Goal: Information Seeking & Learning: Learn about a topic

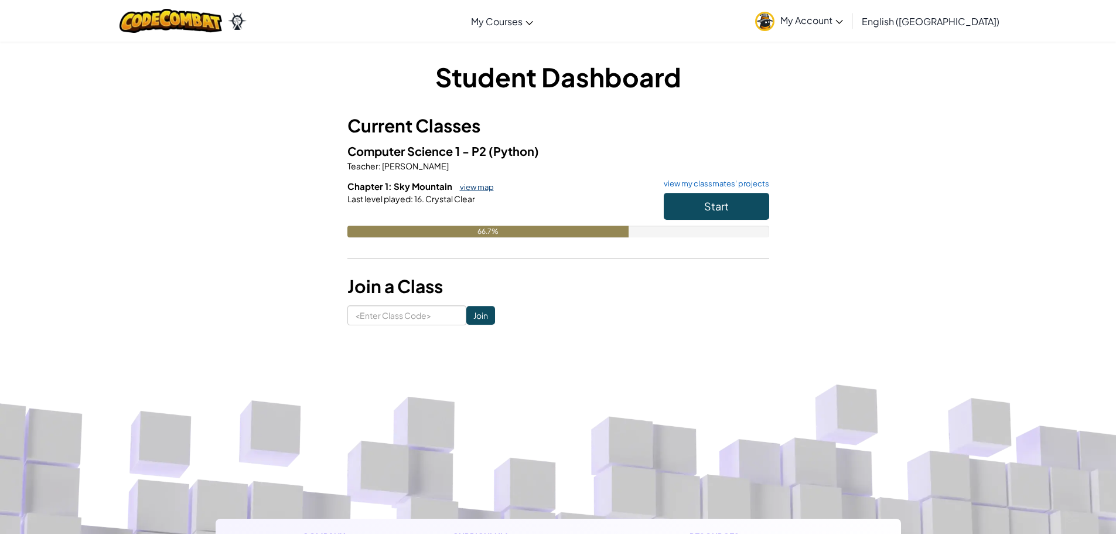
click at [470, 185] on link "view map" at bounding box center [474, 186] width 40 height 9
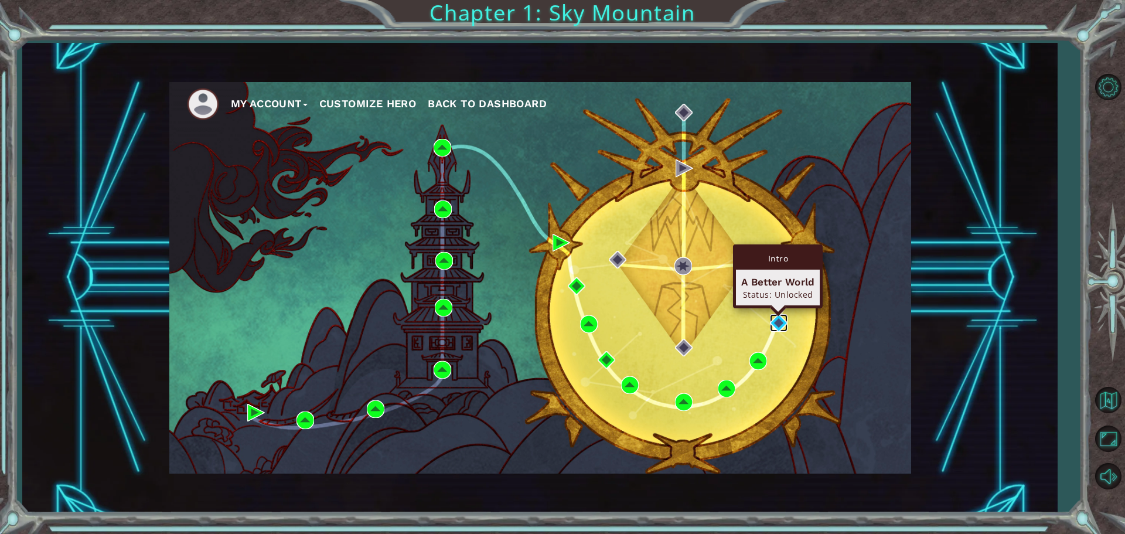
click at [782, 322] on img at bounding box center [779, 323] width 18 height 18
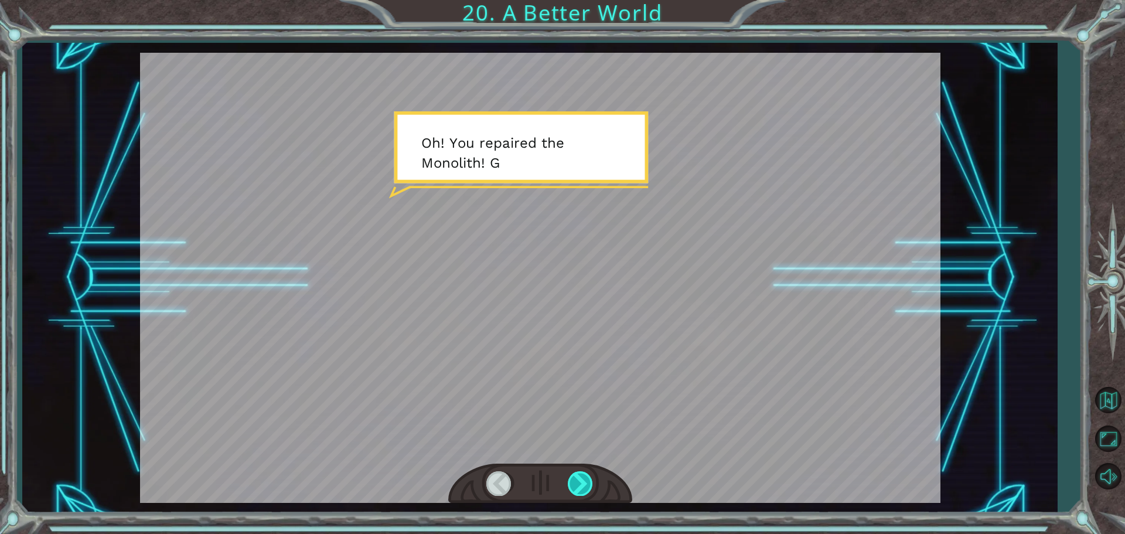
click at [580, 480] on div at bounding box center [581, 483] width 26 height 24
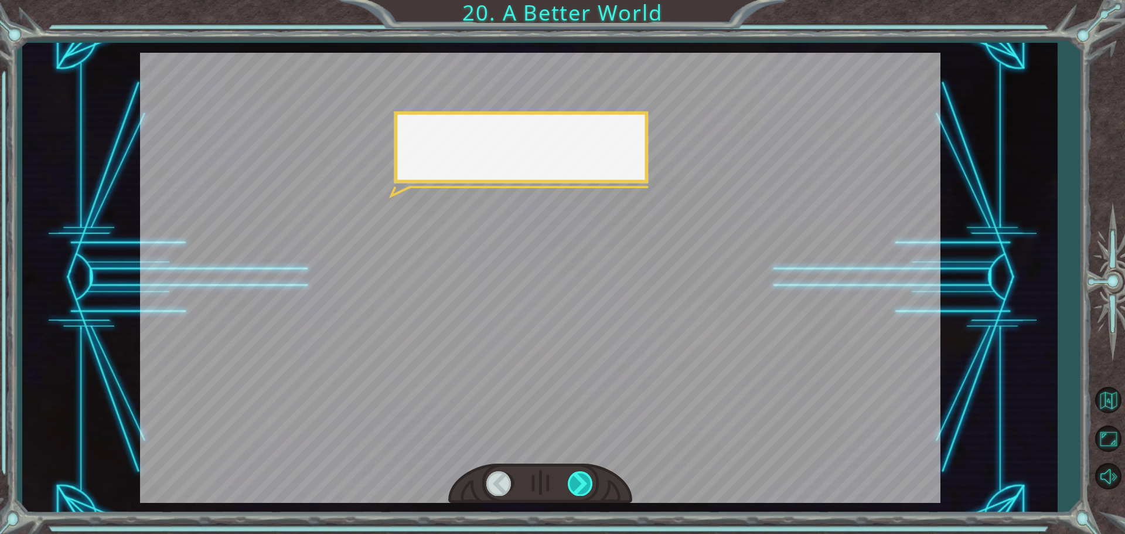
click at [580, 480] on div at bounding box center [581, 483] width 26 height 24
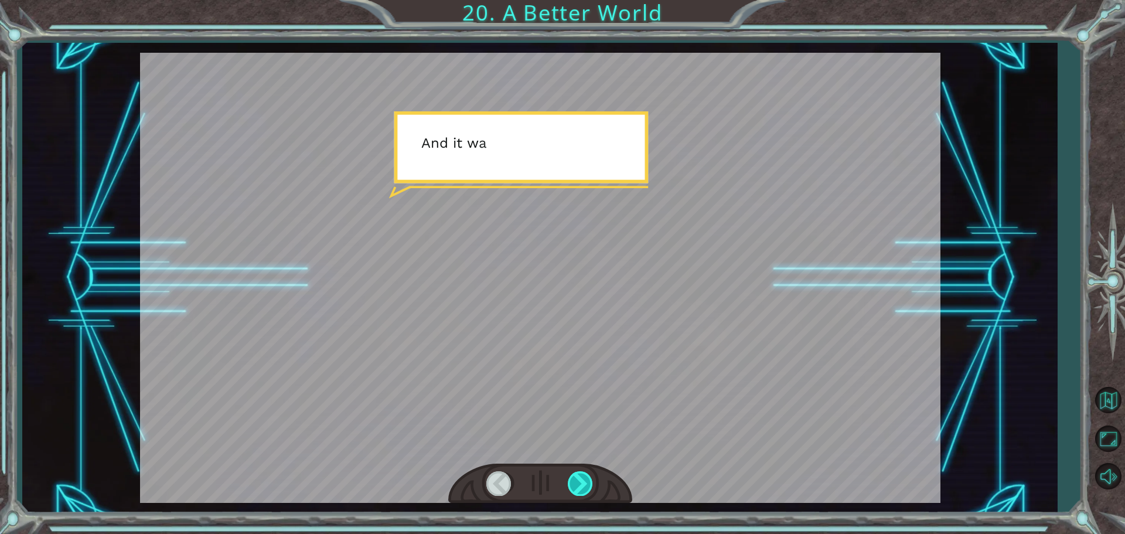
click at [580, 480] on div at bounding box center [581, 483] width 26 height 24
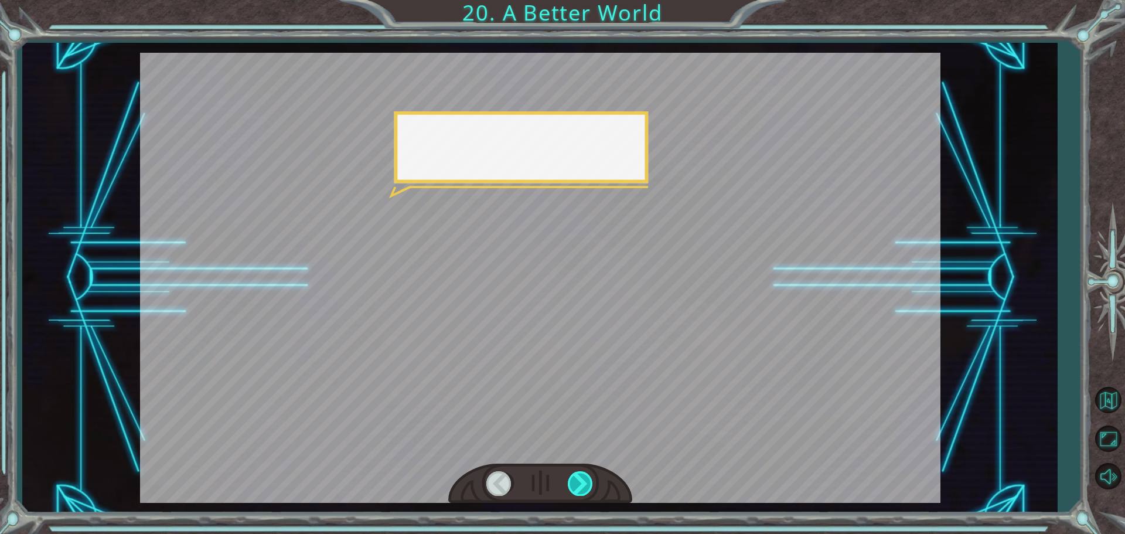
click at [580, 480] on div at bounding box center [581, 483] width 26 height 24
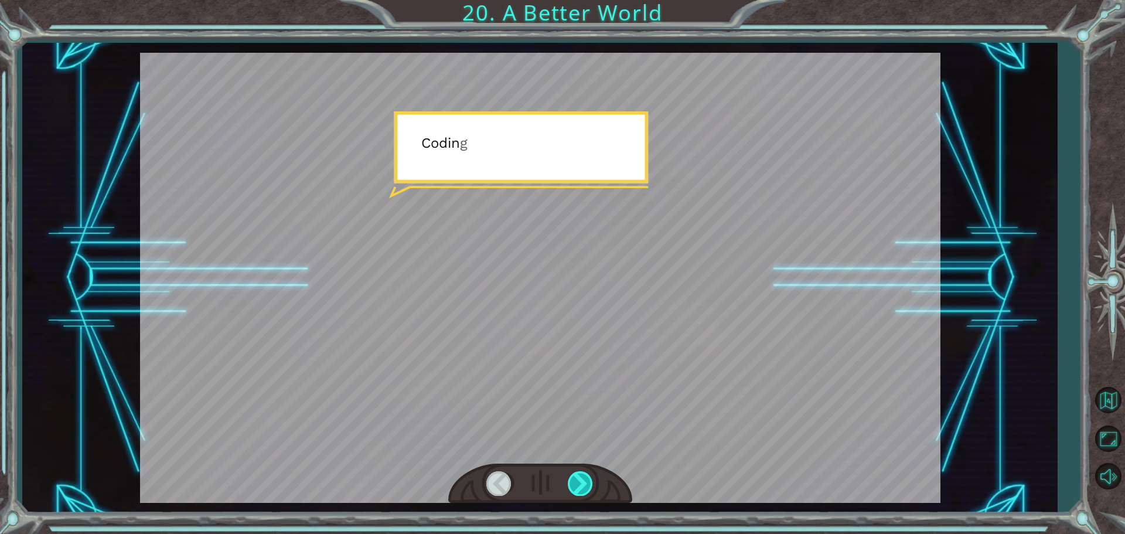
click at [580, 480] on div at bounding box center [581, 483] width 26 height 24
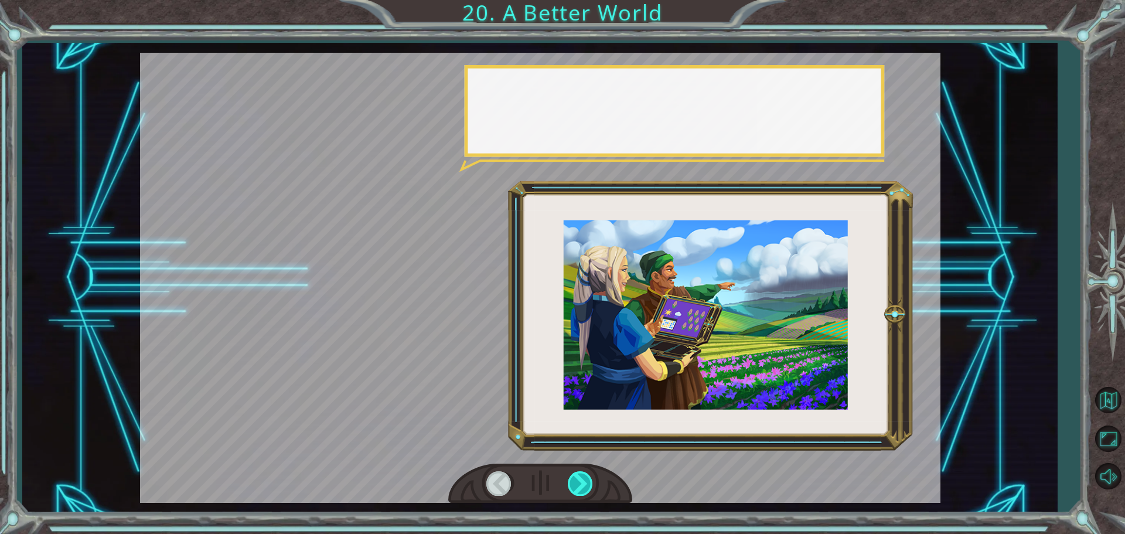
click at [580, 480] on div at bounding box center [581, 483] width 26 height 24
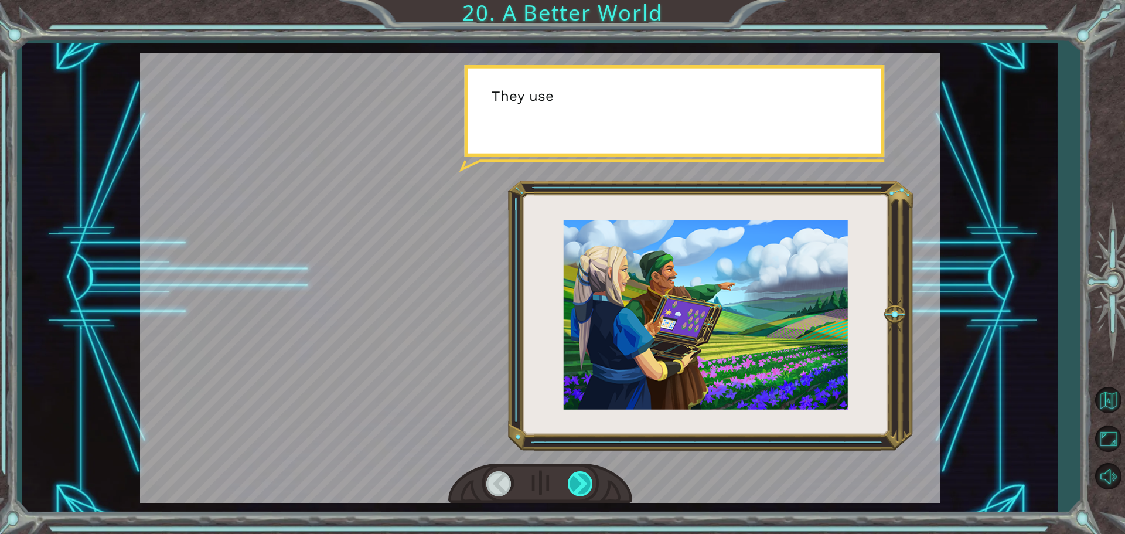
click at [580, 480] on div at bounding box center [581, 483] width 26 height 24
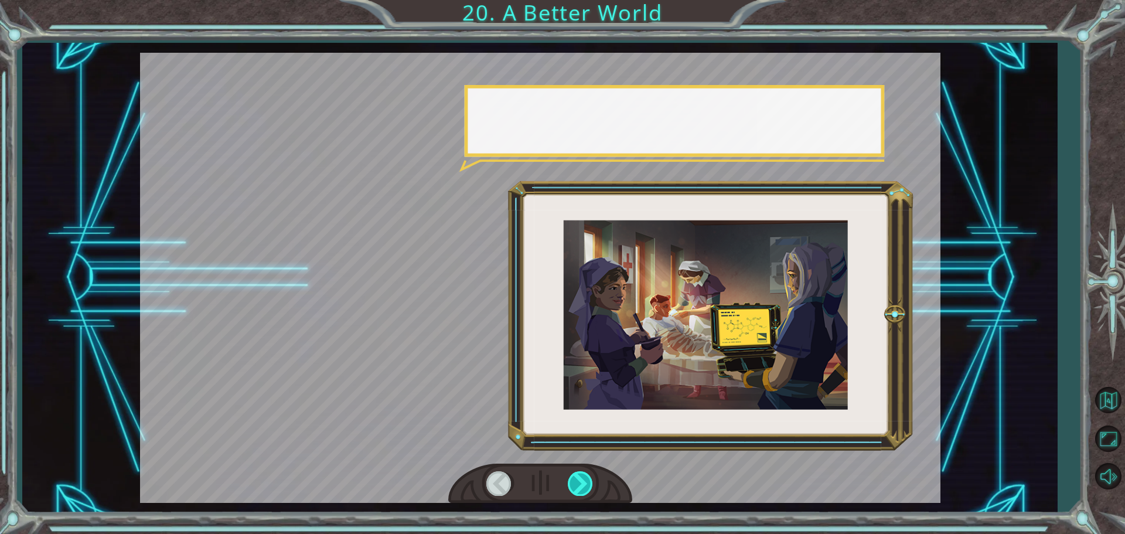
click at [580, 480] on div at bounding box center [581, 483] width 26 height 24
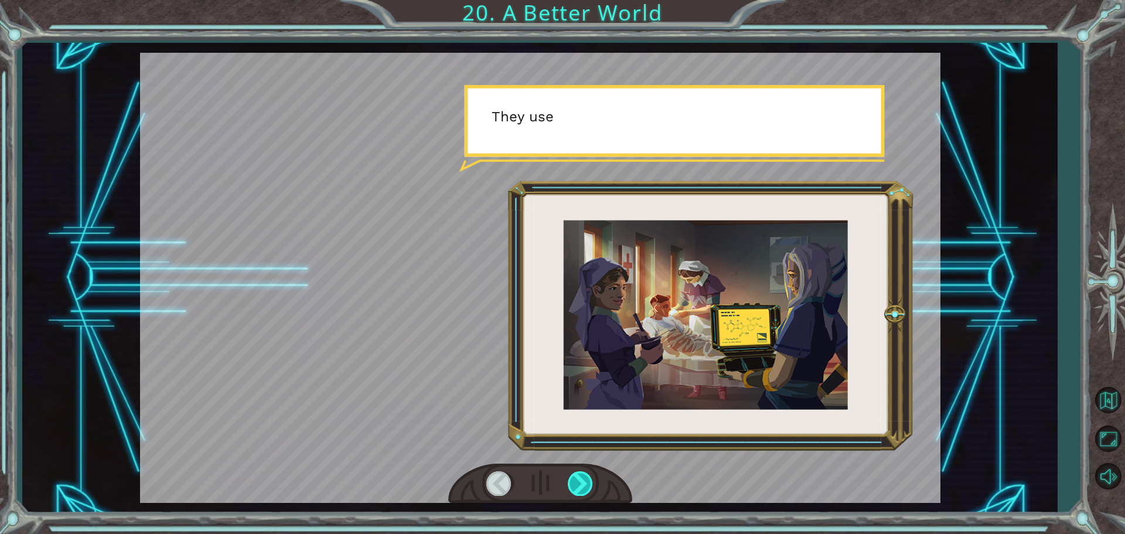
click at [580, 480] on div at bounding box center [581, 483] width 26 height 24
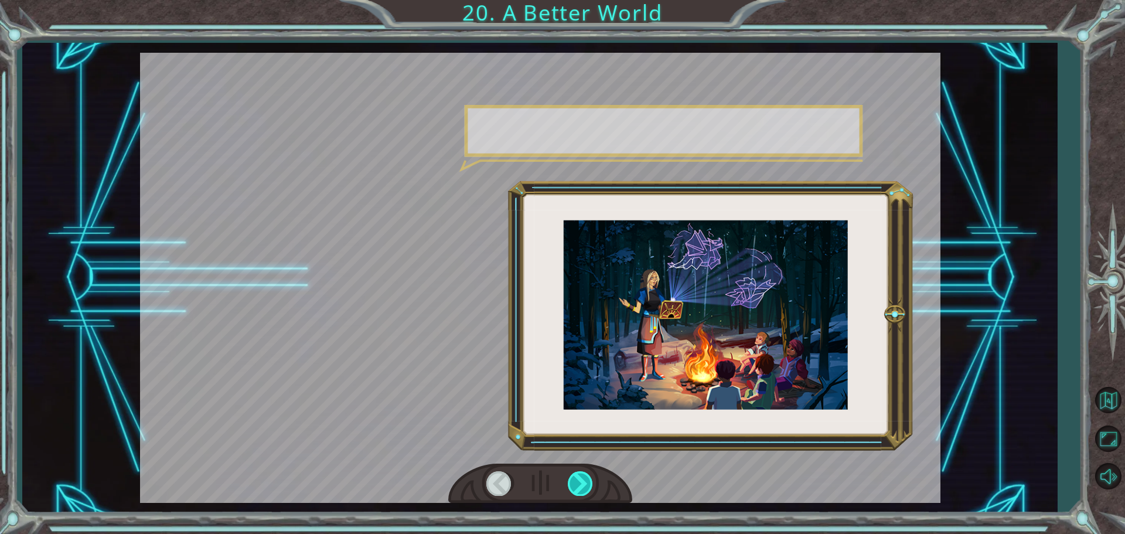
click at [580, 480] on div at bounding box center [581, 483] width 26 height 24
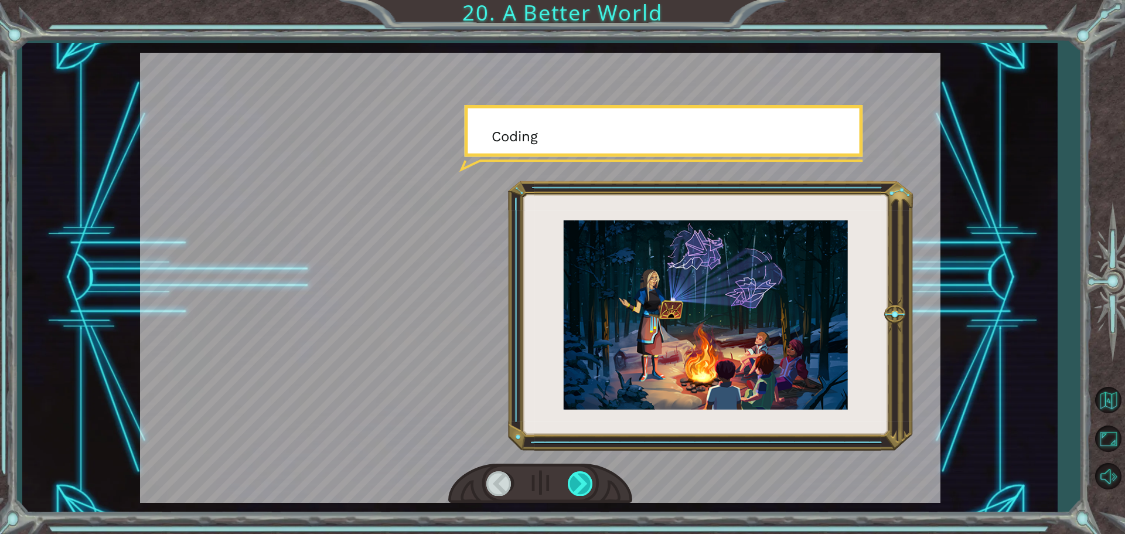
click at [580, 480] on div at bounding box center [581, 483] width 26 height 24
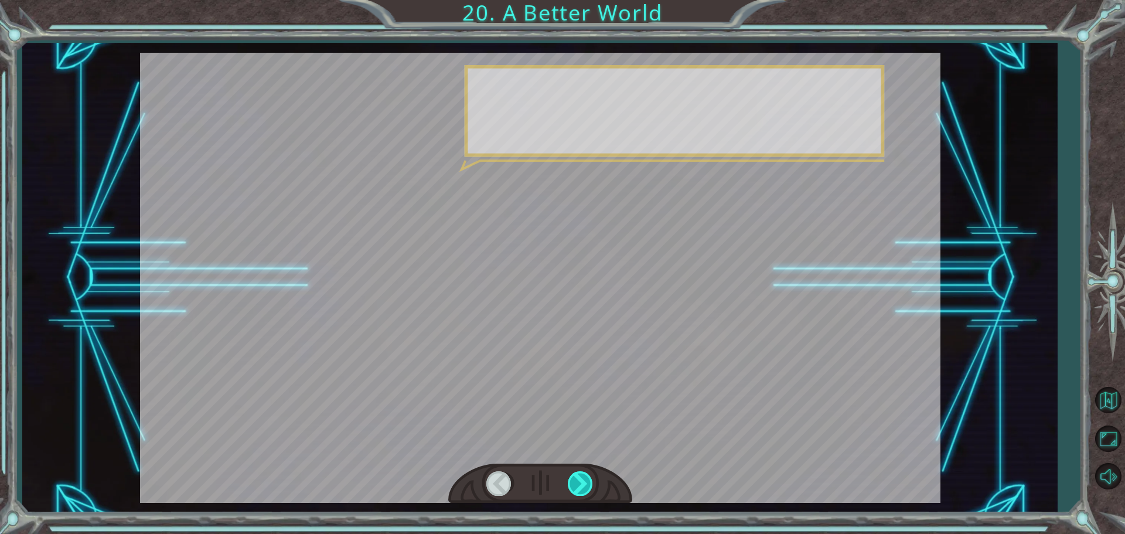
click at [580, 480] on div at bounding box center [581, 483] width 26 height 24
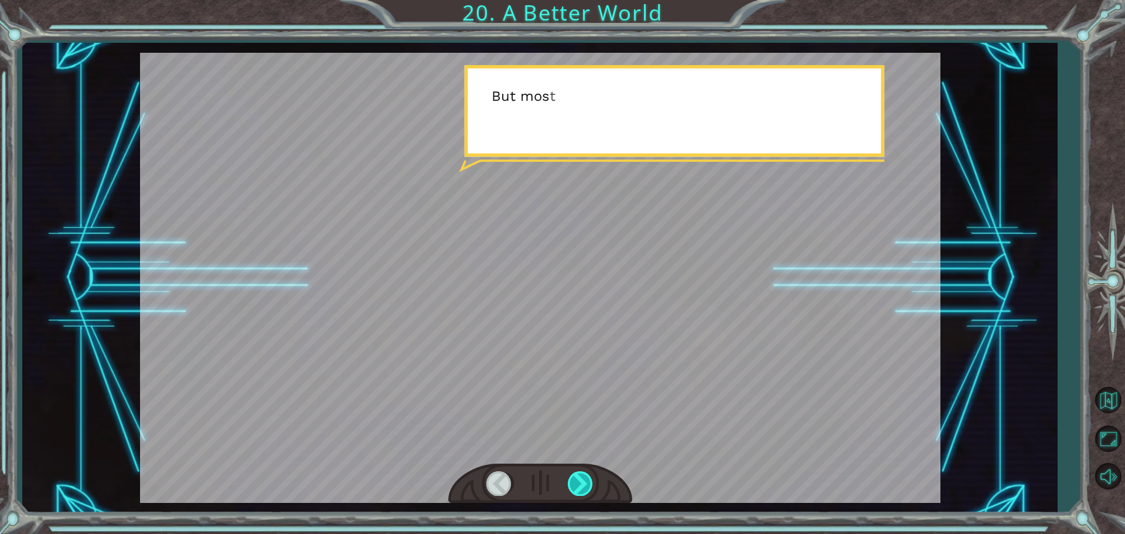
click at [580, 480] on div at bounding box center [581, 483] width 26 height 24
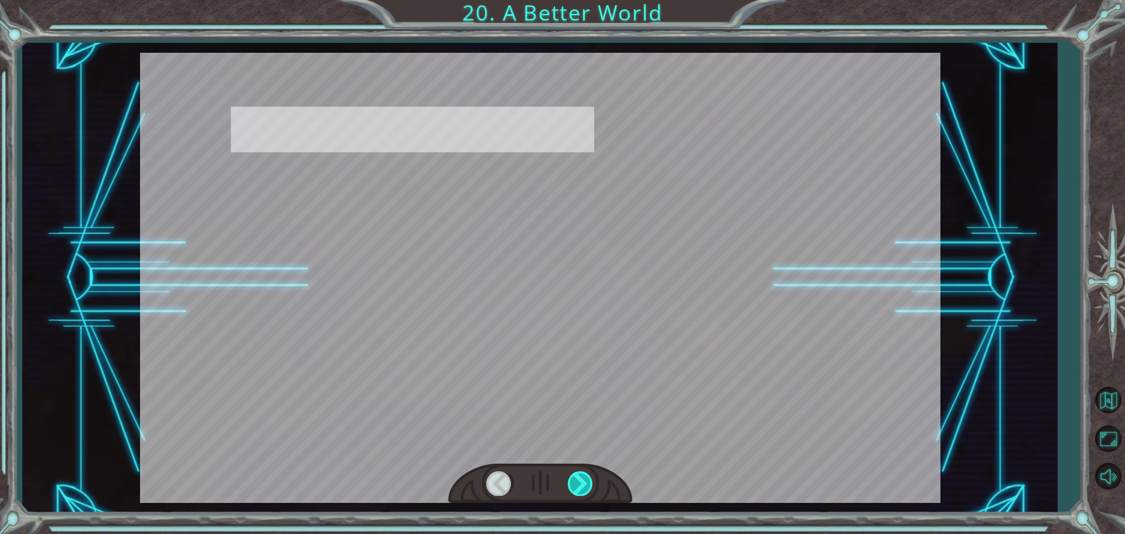
click at [580, 480] on div at bounding box center [581, 483] width 26 height 24
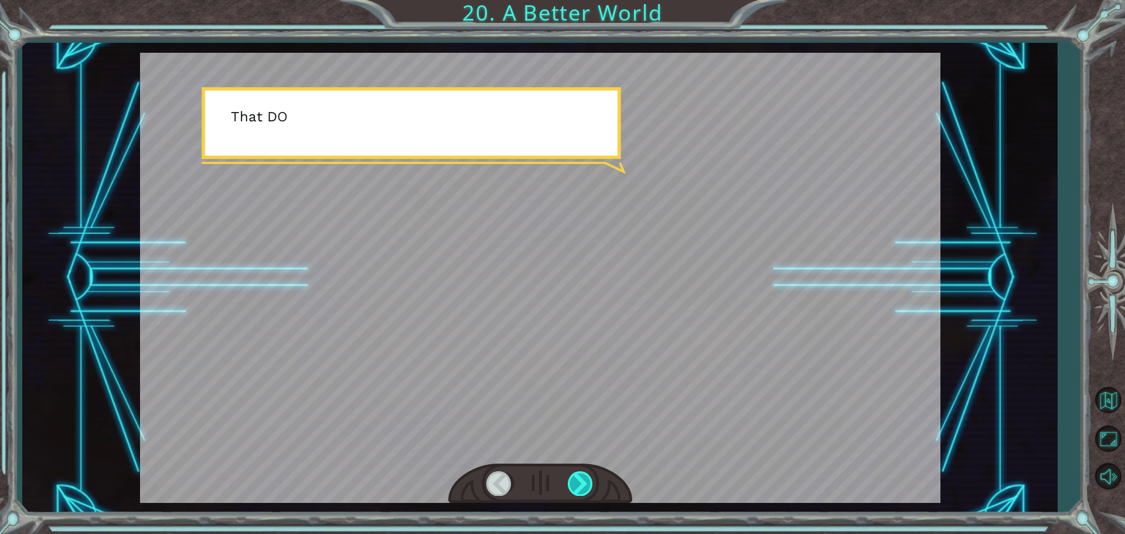
click at [580, 480] on div at bounding box center [581, 483] width 26 height 24
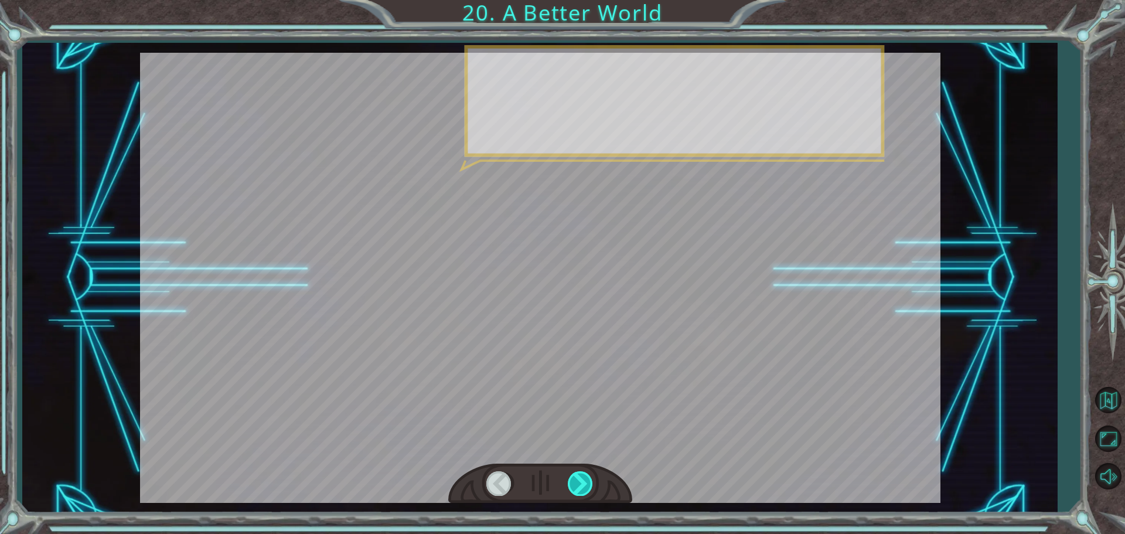
click at [580, 480] on div at bounding box center [581, 483] width 26 height 24
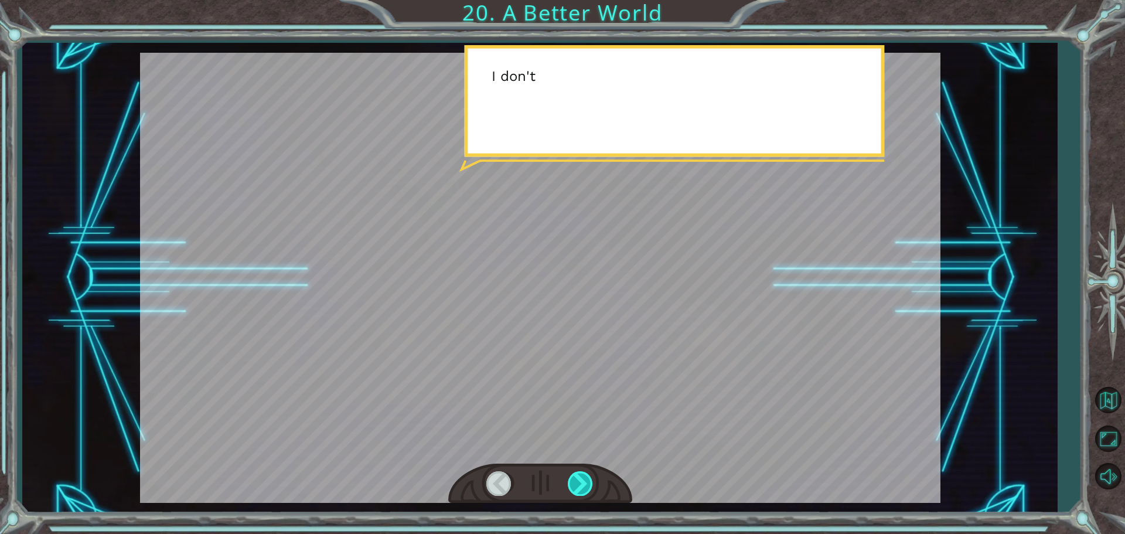
click at [580, 480] on div at bounding box center [581, 483] width 26 height 24
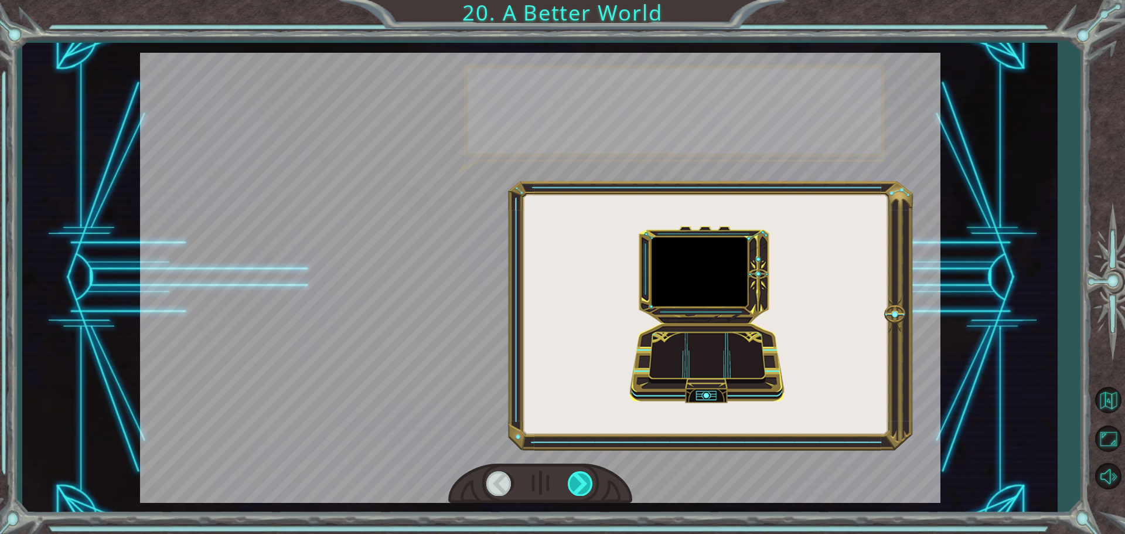
click at [580, 480] on div at bounding box center [581, 483] width 26 height 24
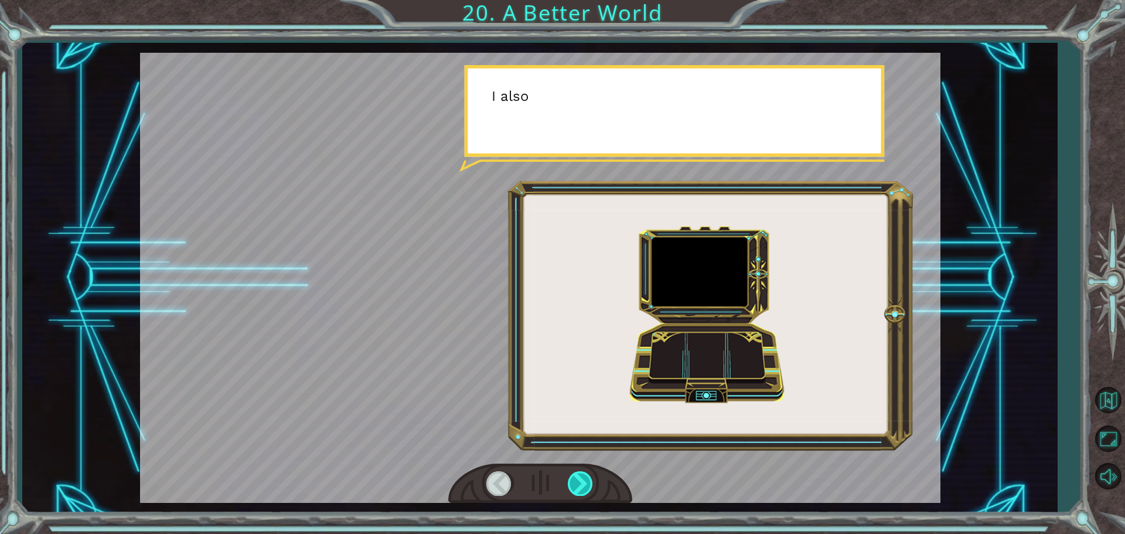
click at [580, 480] on div at bounding box center [581, 483] width 26 height 24
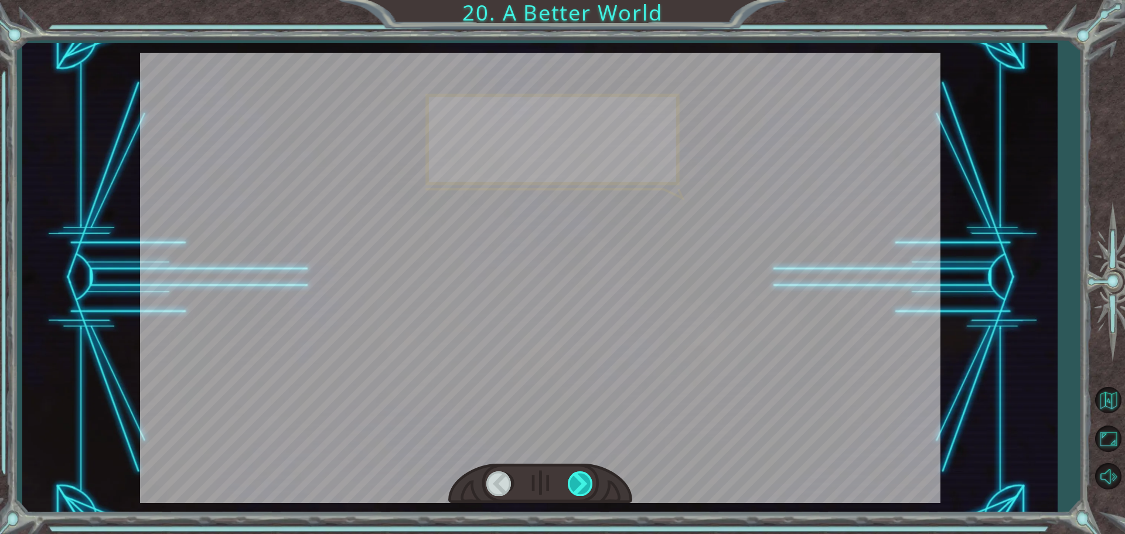
click at [580, 480] on div at bounding box center [581, 483] width 26 height 24
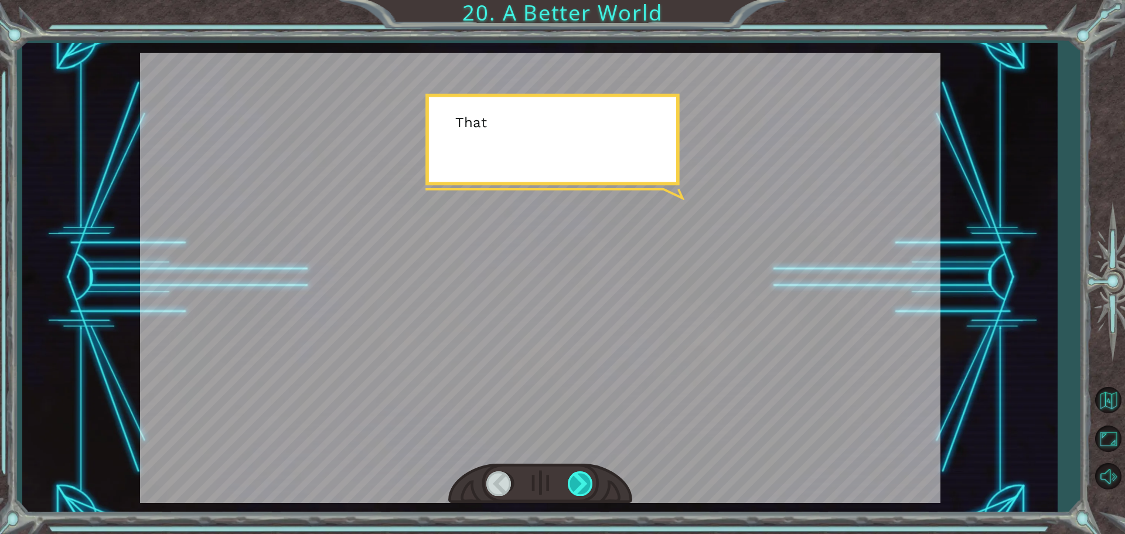
click at [580, 480] on div at bounding box center [581, 483] width 26 height 24
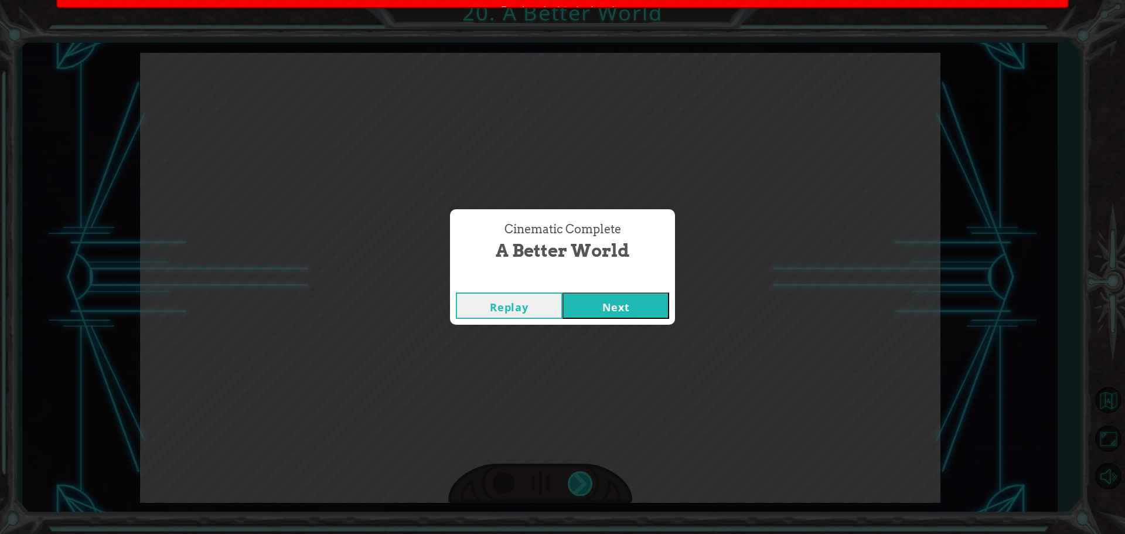
click at [580, 480] on div "Cinematic Complete A Better World Replay Next" at bounding box center [562, 267] width 1125 height 534
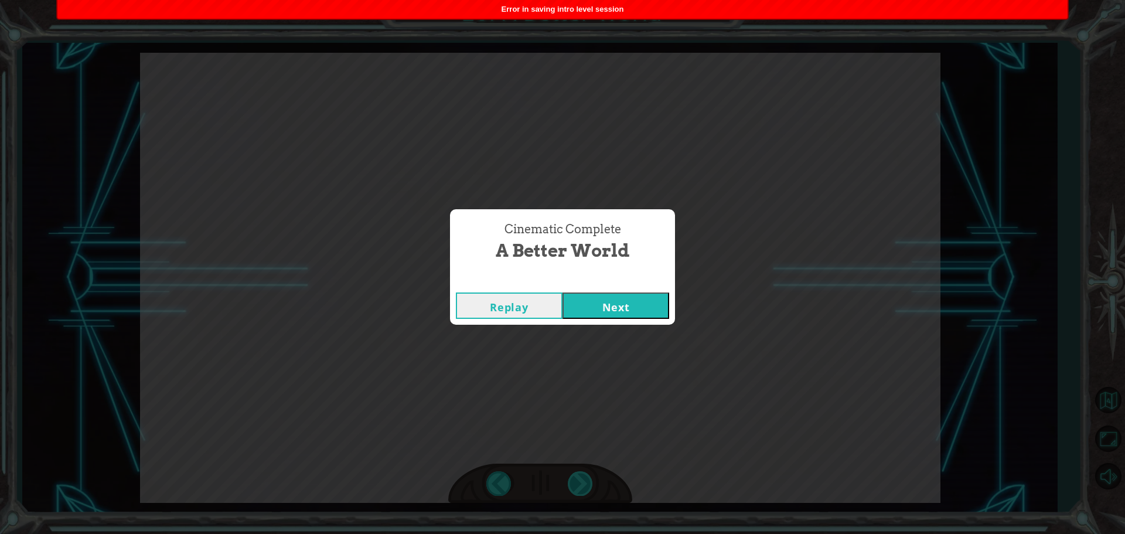
click at [580, 480] on div "Cinematic Complete A Better World Replay Next" at bounding box center [562, 267] width 1125 height 534
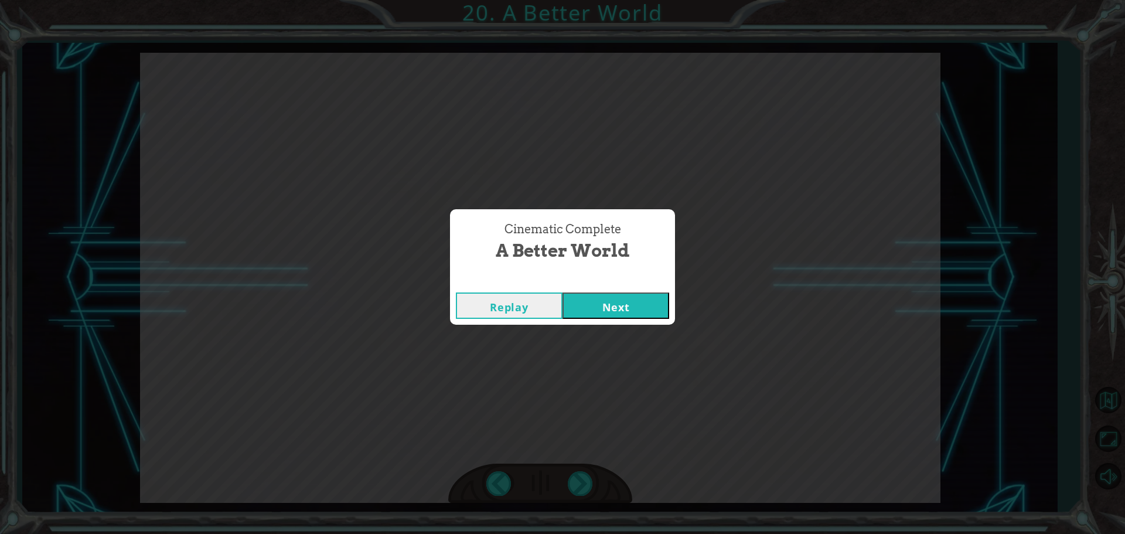
click at [599, 299] on button "Next" at bounding box center [615, 305] width 107 height 26
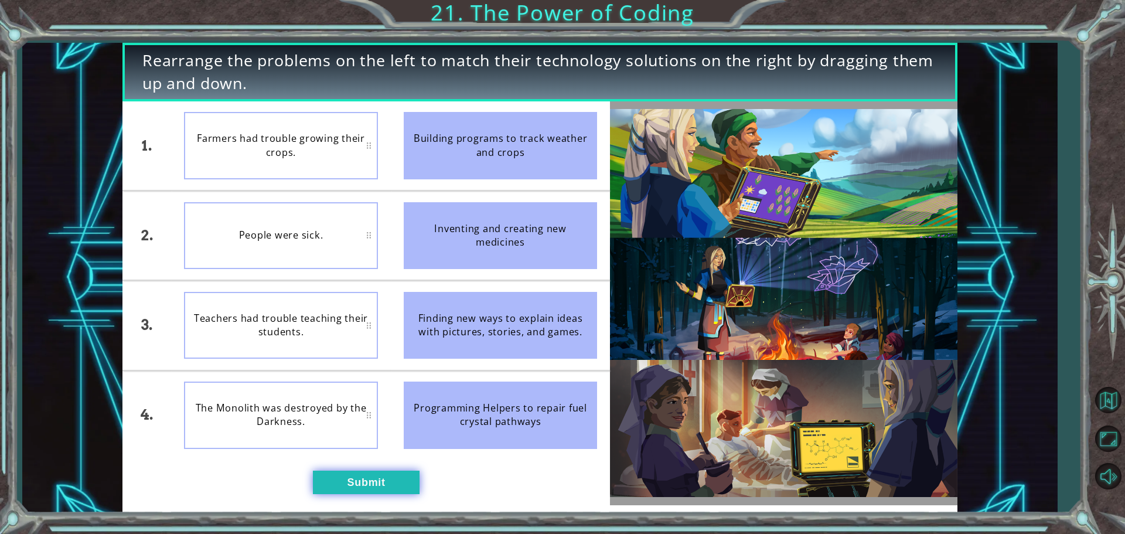
click at [370, 482] on button "Submit" at bounding box center [366, 481] width 107 height 23
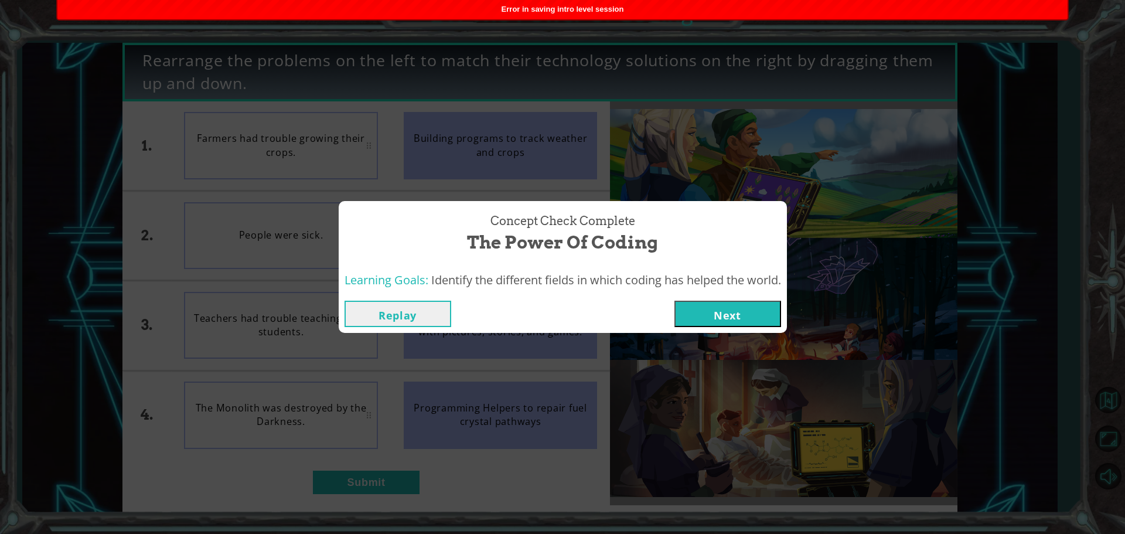
click at [718, 312] on button "Next" at bounding box center [727, 314] width 107 height 26
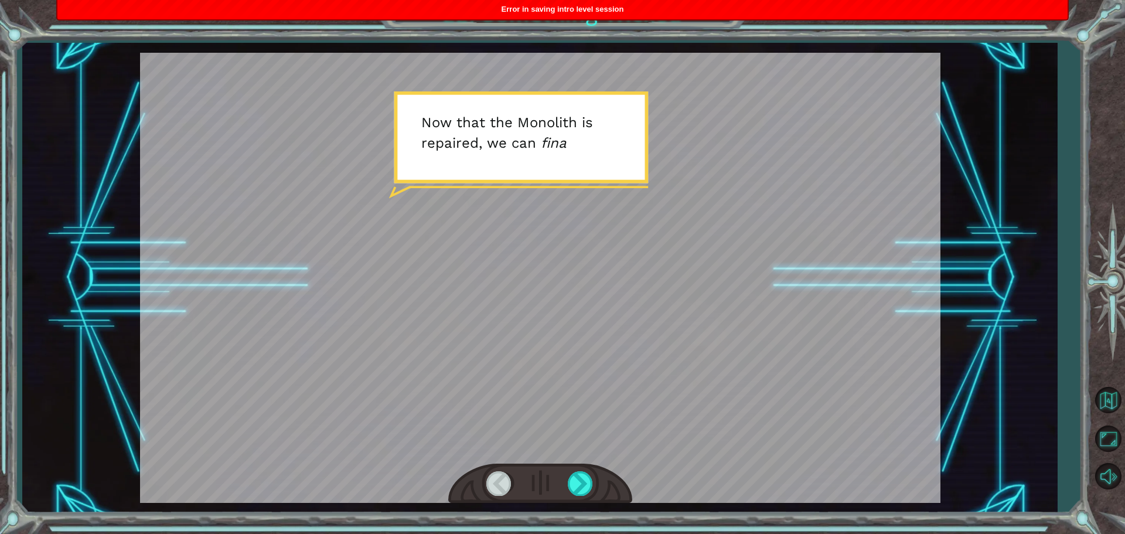
click at [597, 489] on div at bounding box center [540, 483] width 184 height 40
click at [591, 475] on div at bounding box center [581, 483] width 26 height 24
click at [590, 473] on div at bounding box center [581, 483] width 26 height 24
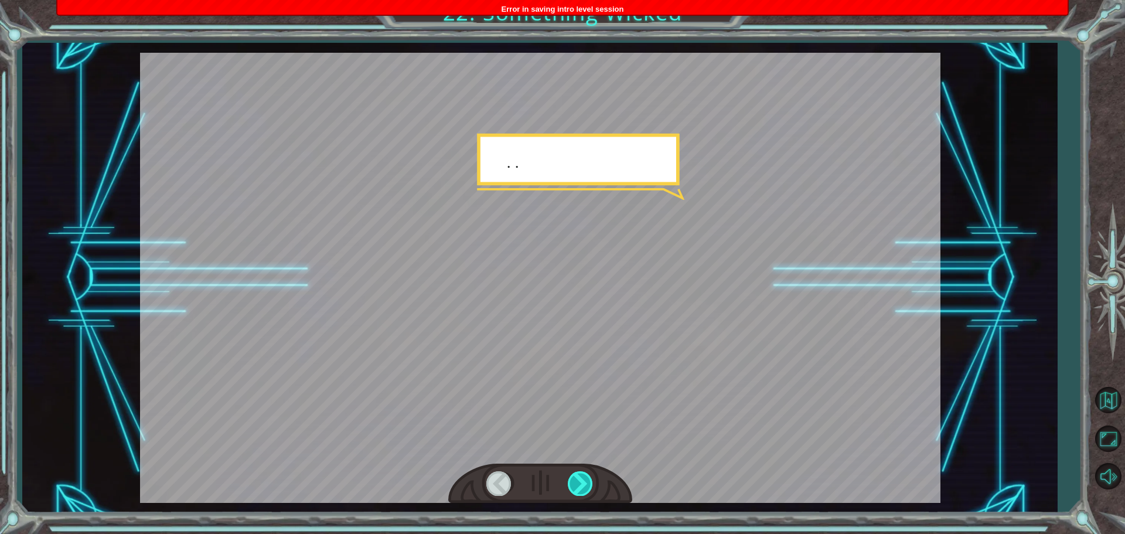
click at [588, 474] on div at bounding box center [581, 483] width 26 height 24
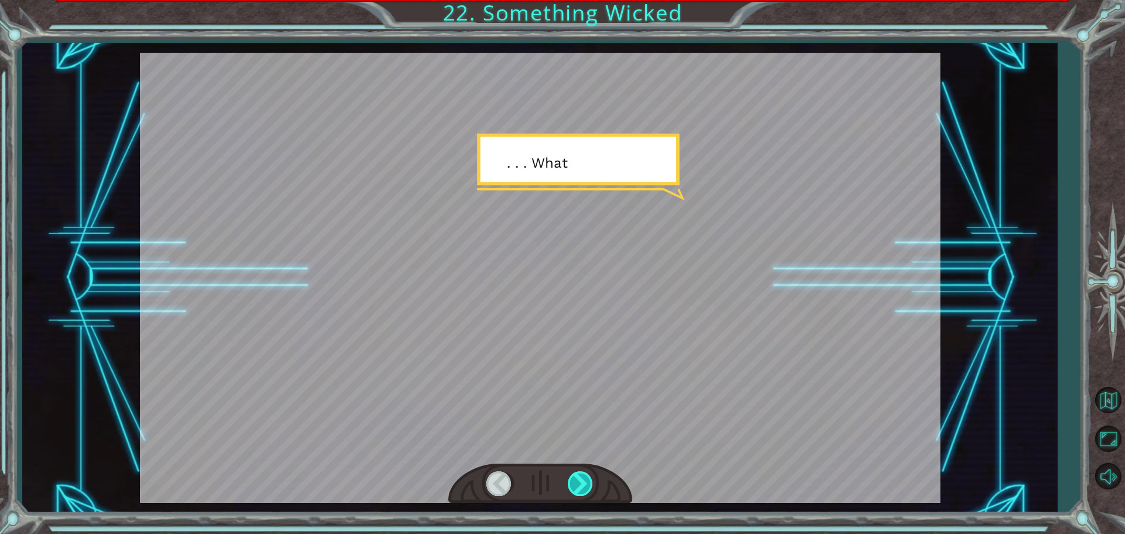
click at [588, 474] on div at bounding box center [581, 483] width 26 height 24
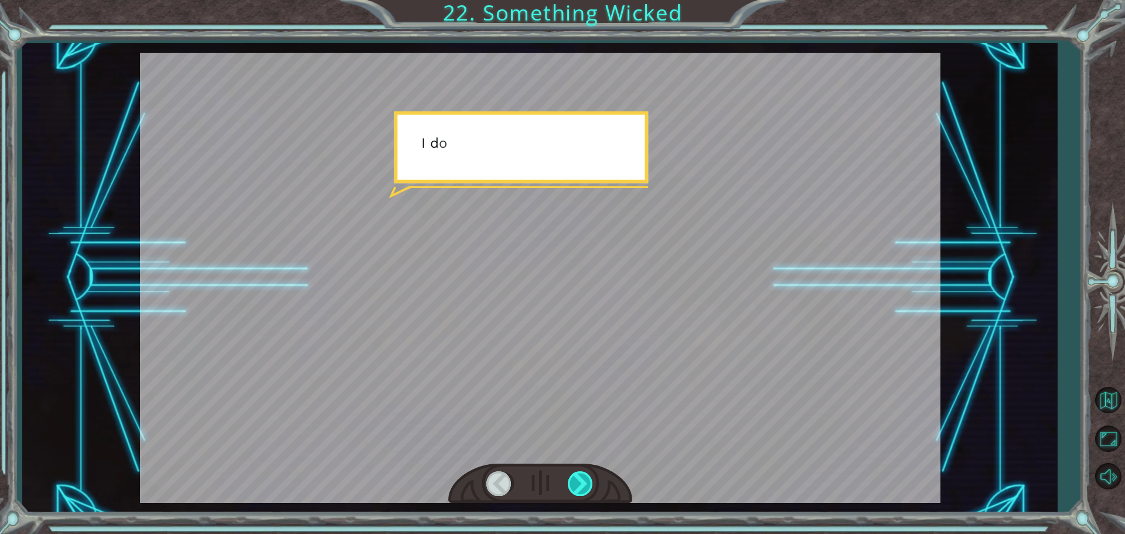
click at [588, 474] on div at bounding box center [581, 483] width 26 height 24
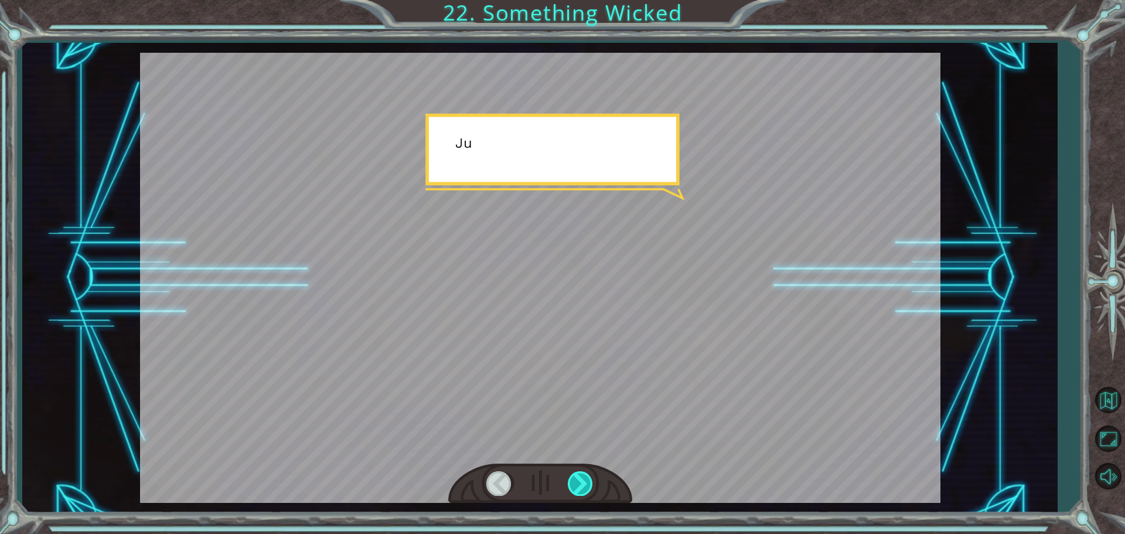
click at [588, 474] on div at bounding box center [581, 483] width 26 height 24
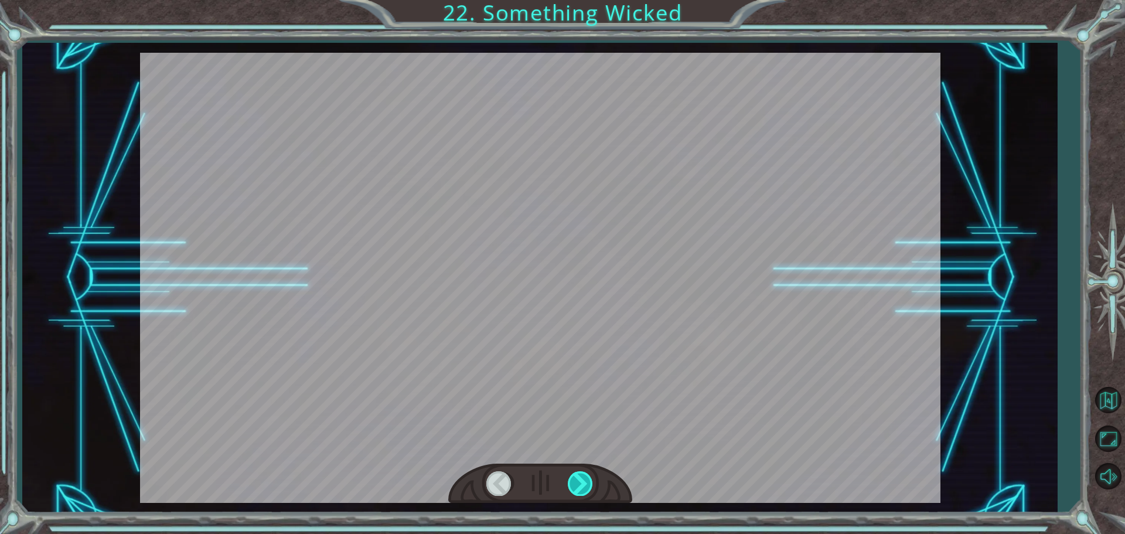
click at [588, 474] on div at bounding box center [581, 483] width 26 height 24
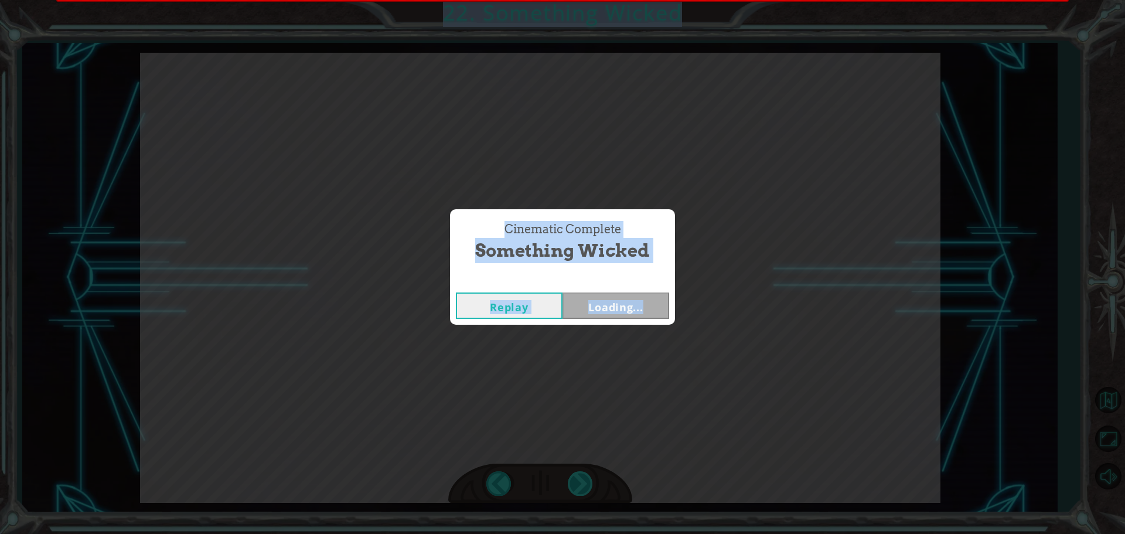
click at [588, 474] on div "Cinematic Complete Something Wicked Replay Loading..." at bounding box center [562, 267] width 1125 height 534
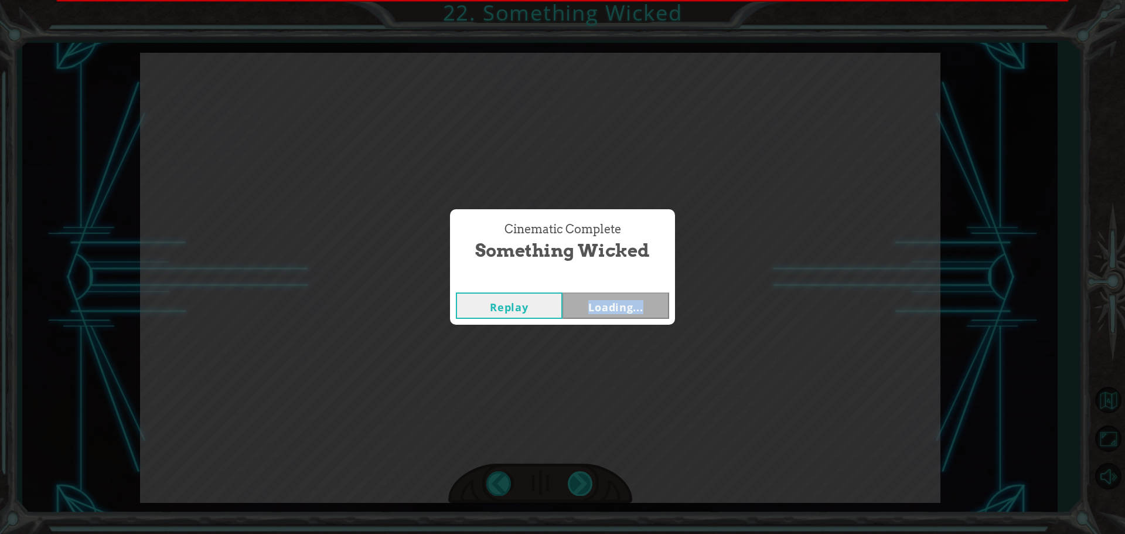
click at [588, 474] on div "Cinematic Complete Something Wicked Replay Loading..." at bounding box center [562, 267] width 1125 height 534
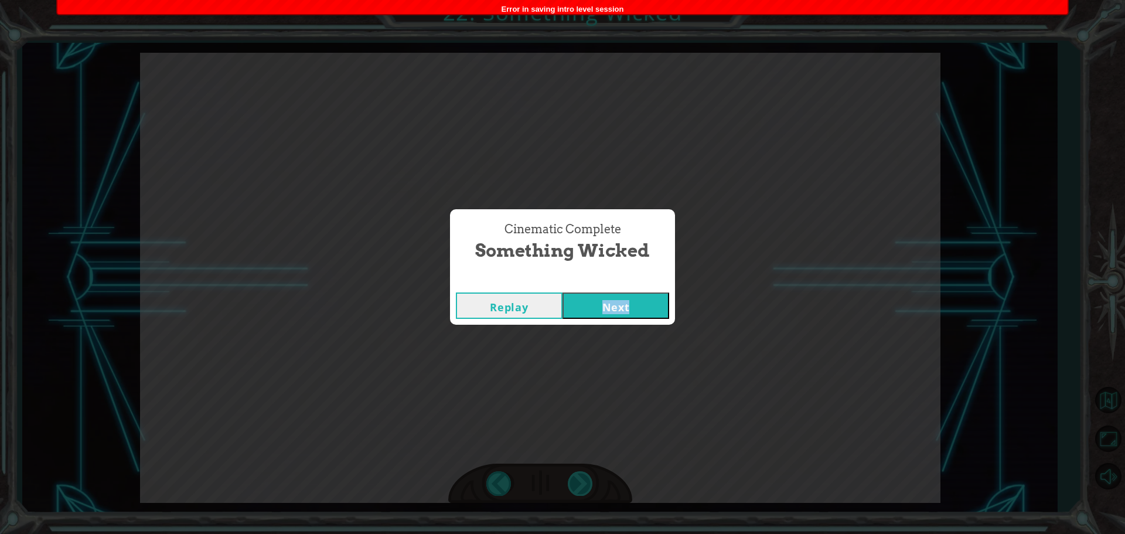
click at [588, 474] on div "Cinematic Complete Something Wicked Replay Next" at bounding box center [562, 267] width 1125 height 534
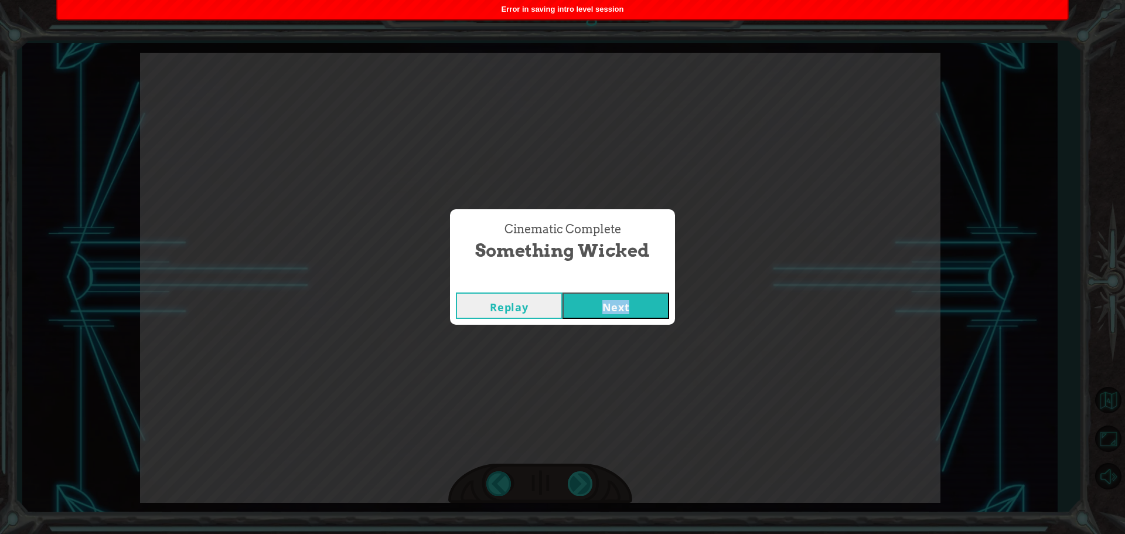
click at [588, 474] on div "Cinematic Complete Something Wicked Replay Next" at bounding box center [562, 267] width 1125 height 534
click at [626, 306] on button "Next" at bounding box center [615, 305] width 107 height 26
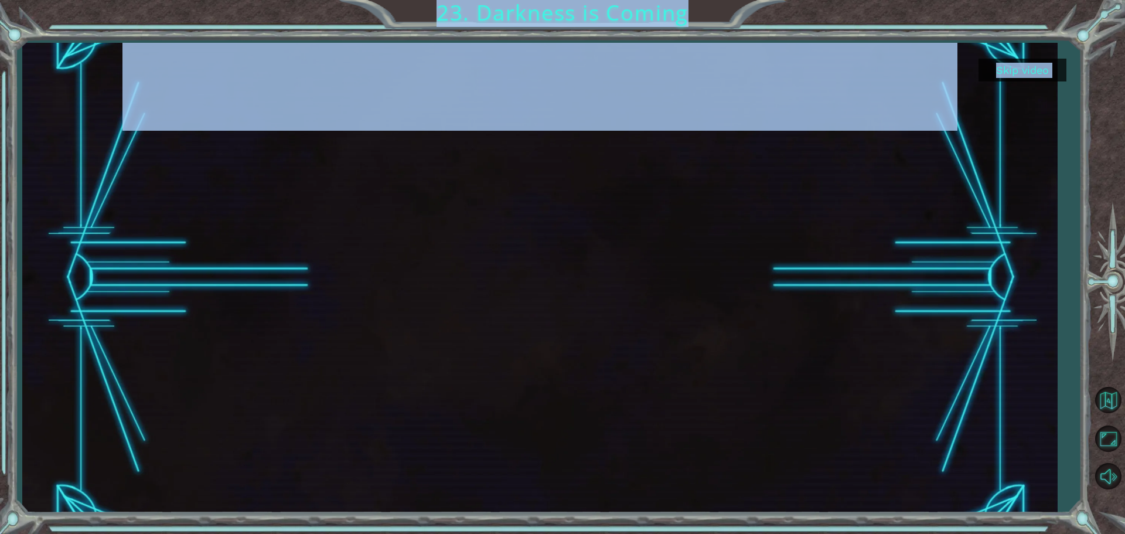
click at [1027, 70] on button "Skip video" at bounding box center [1022, 70] width 88 height 23
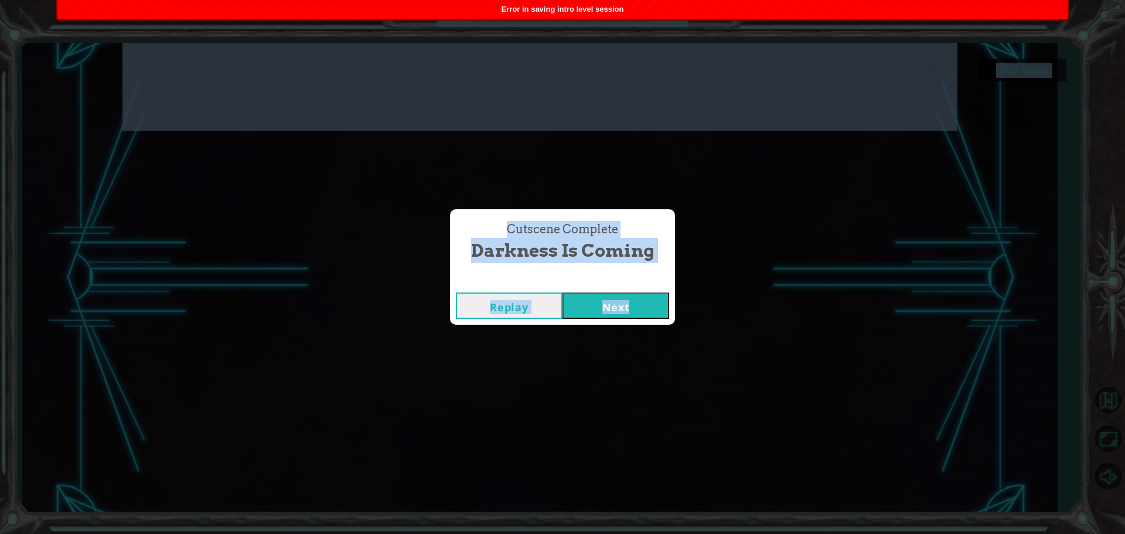
click at [630, 299] on button "Next" at bounding box center [615, 305] width 107 height 26
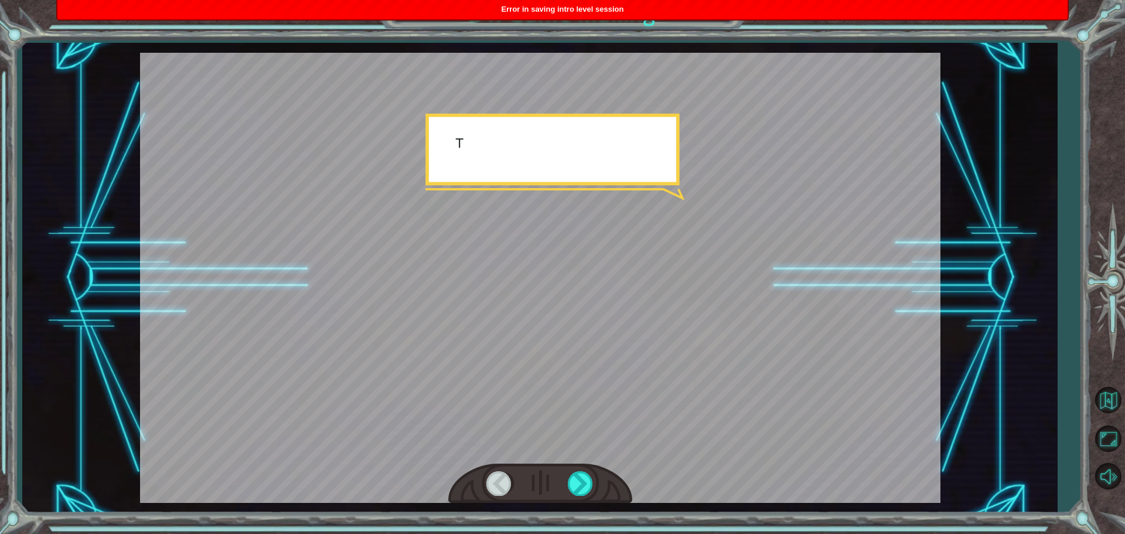
click at [1003, 311] on div "T h e r e ’ s a h u g e s c a r y c l o u d h e a d i n g t o w a r d s u s ! W…" at bounding box center [539, 278] width 1035 height 470
click at [598, 479] on div at bounding box center [540, 483] width 184 height 40
click at [598, 480] on div at bounding box center [540, 483] width 184 height 40
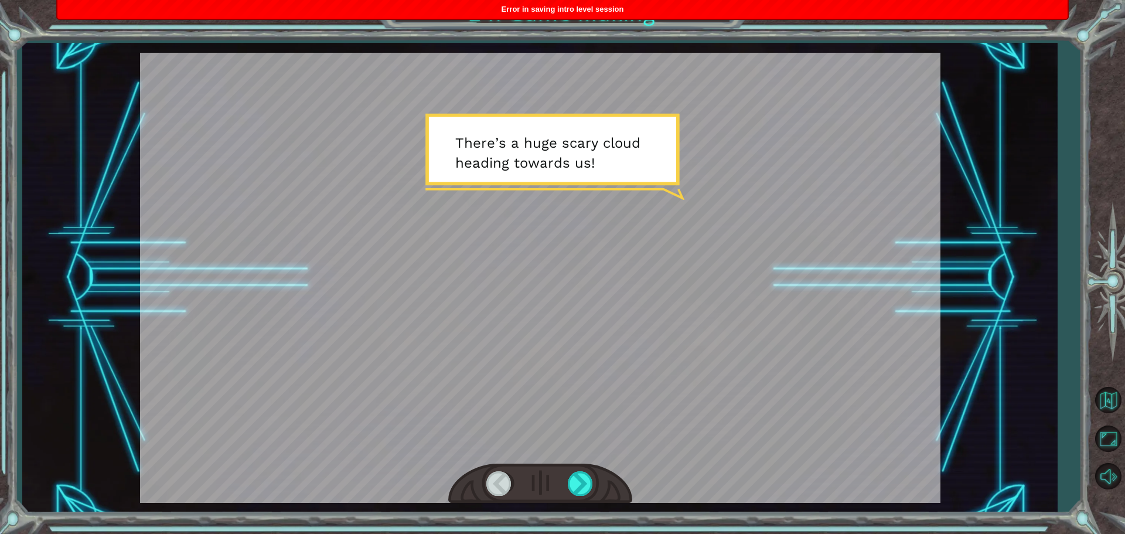
click at [598, 480] on div at bounding box center [540, 483] width 184 height 40
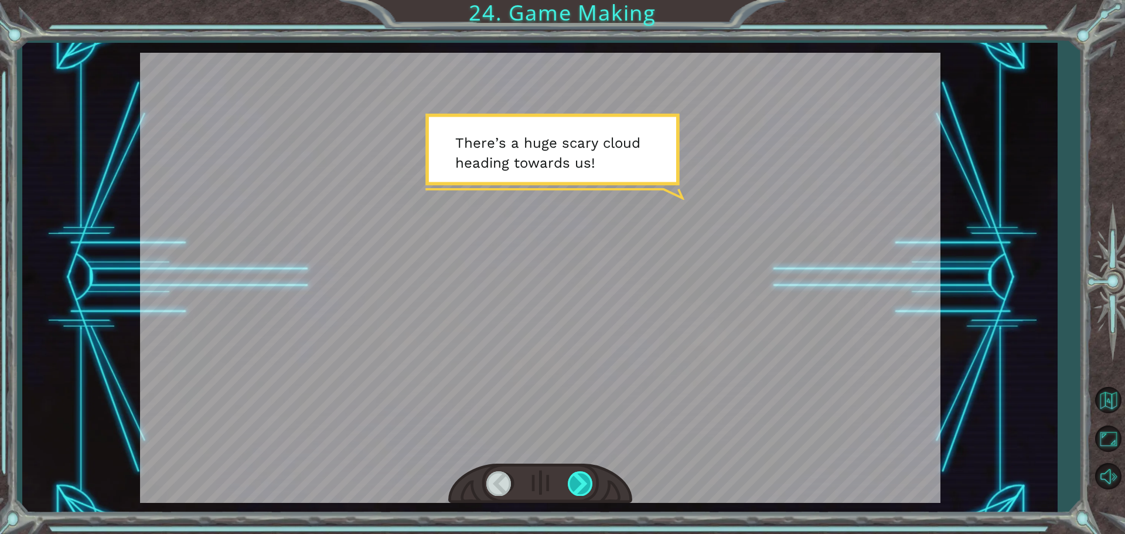
click at [592, 482] on div at bounding box center [581, 483] width 26 height 24
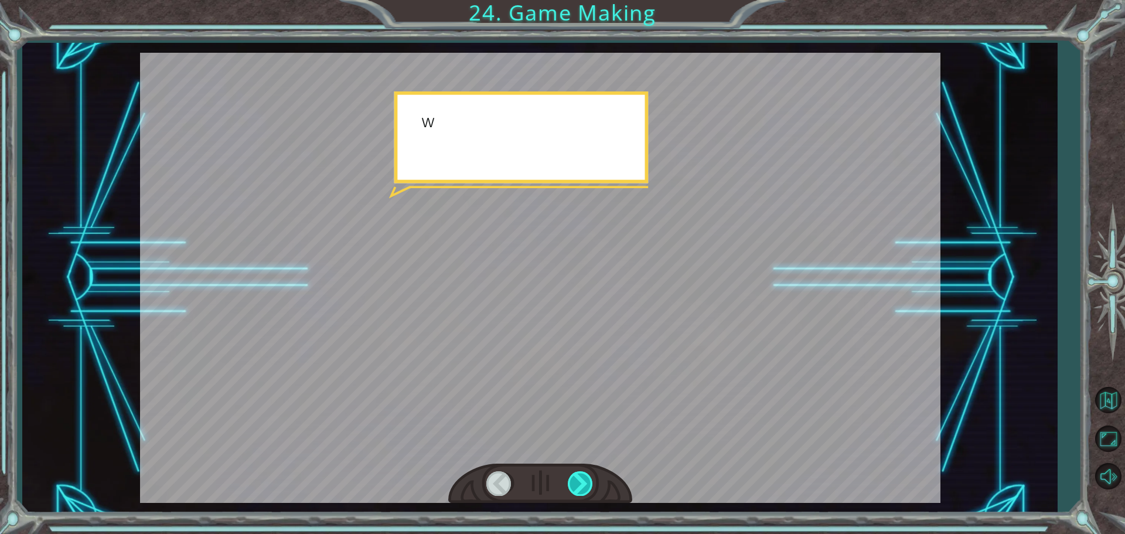
click at [592, 482] on div at bounding box center [581, 483] width 26 height 24
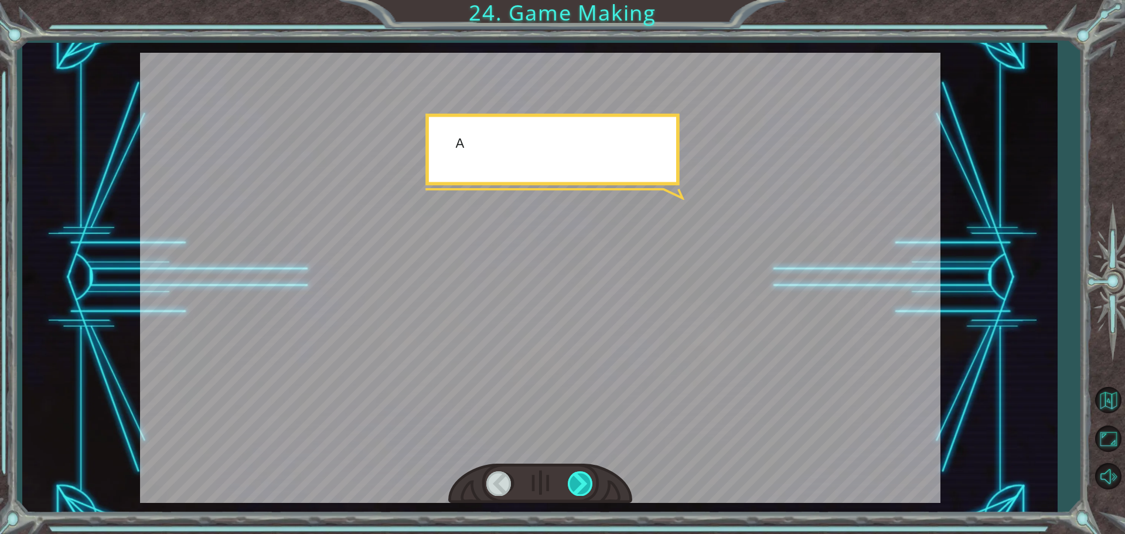
click at [592, 482] on div at bounding box center [581, 483] width 26 height 24
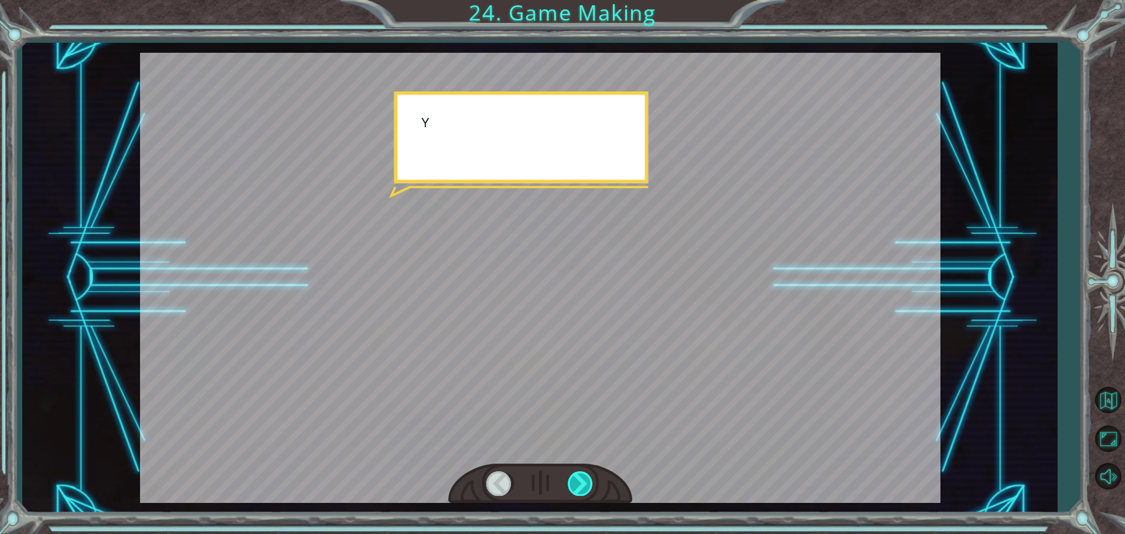
click at [592, 482] on div at bounding box center [581, 483] width 26 height 24
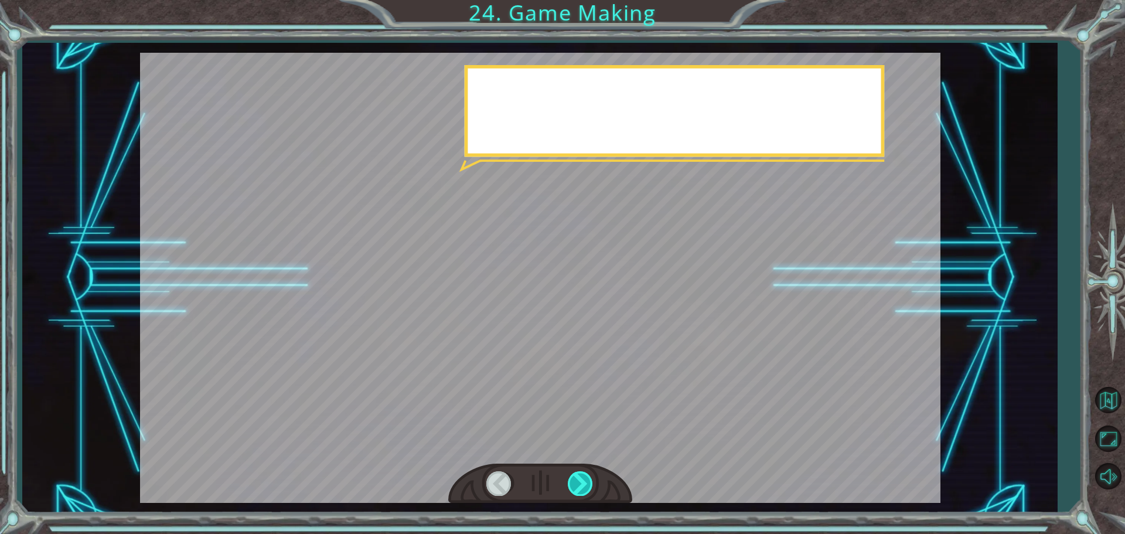
click at [592, 482] on div at bounding box center [581, 483] width 26 height 24
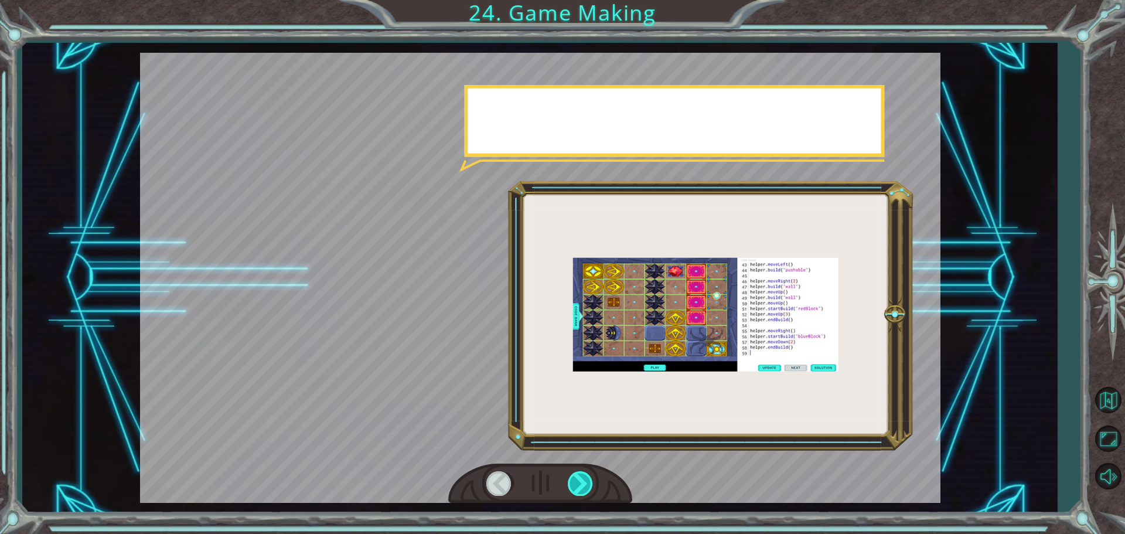
click at [592, 482] on div at bounding box center [581, 483] width 26 height 24
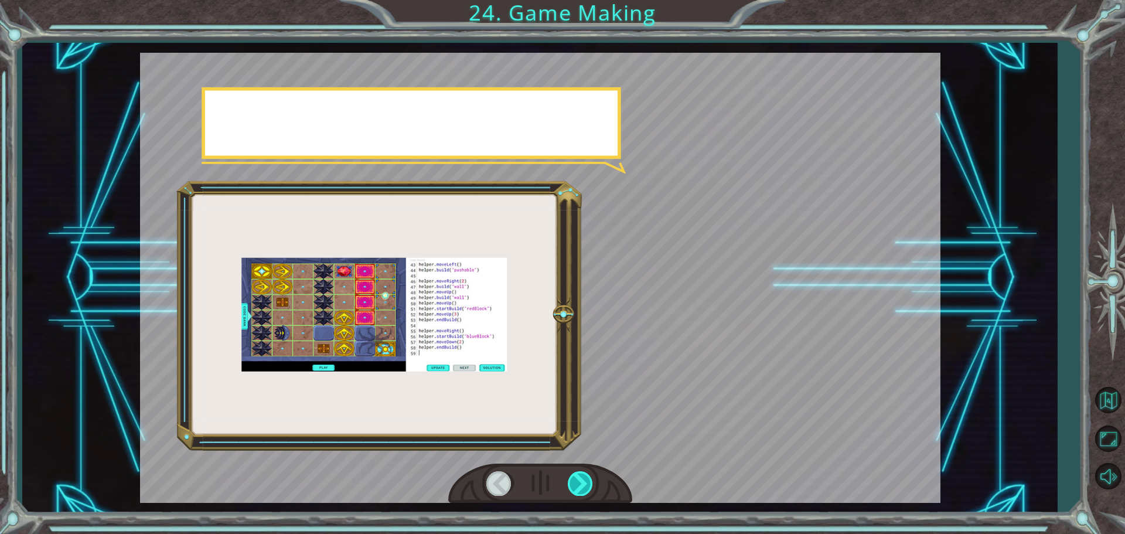
click at [592, 482] on div at bounding box center [581, 483] width 26 height 24
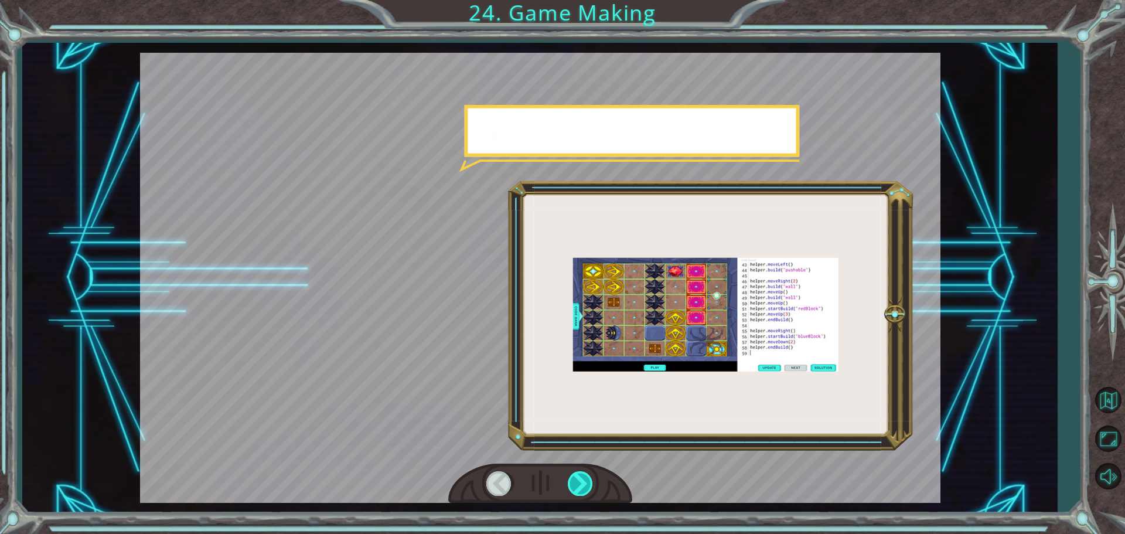
click at [592, 482] on div at bounding box center [581, 483] width 26 height 24
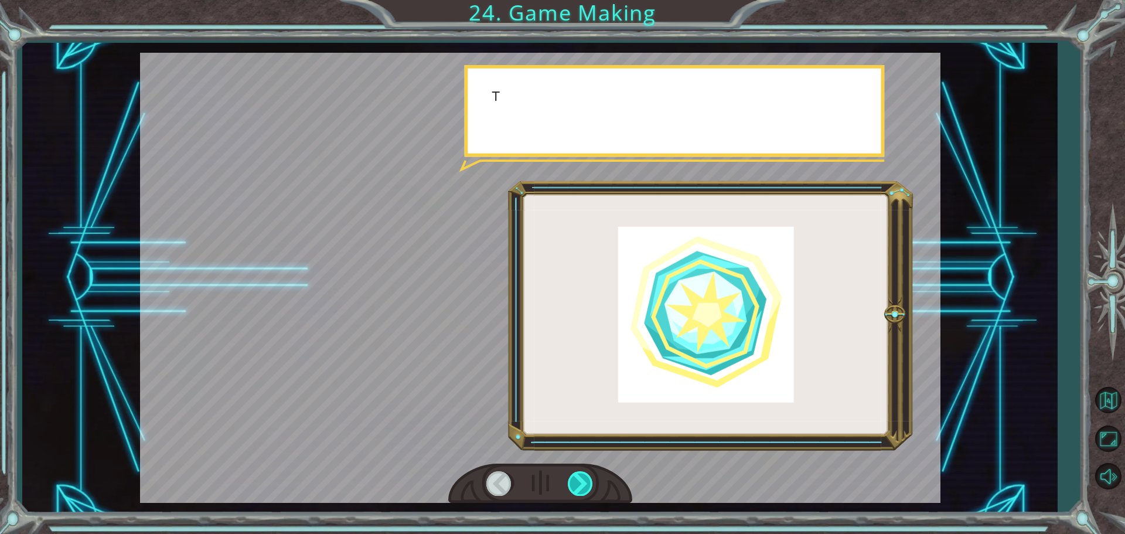
click at [592, 482] on div at bounding box center [581, 483] width 26 height 24
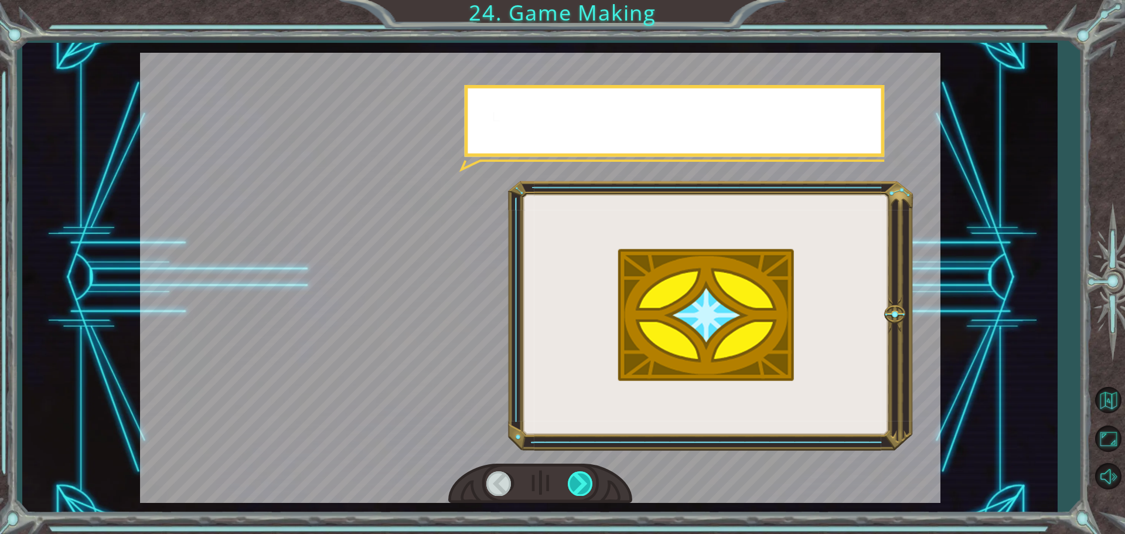
click at [592, 482] on div at bounding box center [581, 483] width 26 height 24
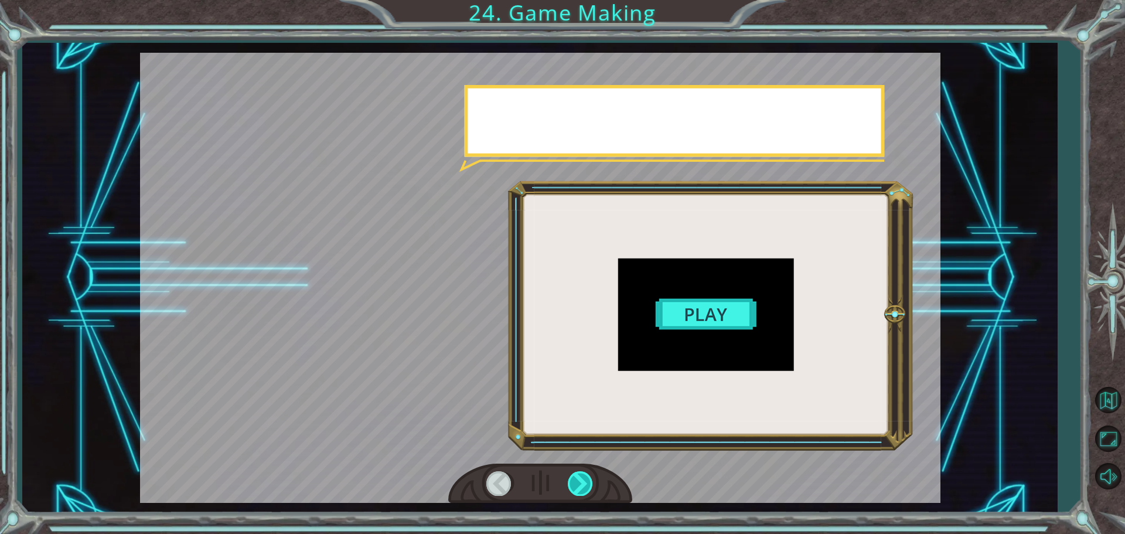
click at [592, 482] on div at bounding box center [581, 483] width 26 height 24
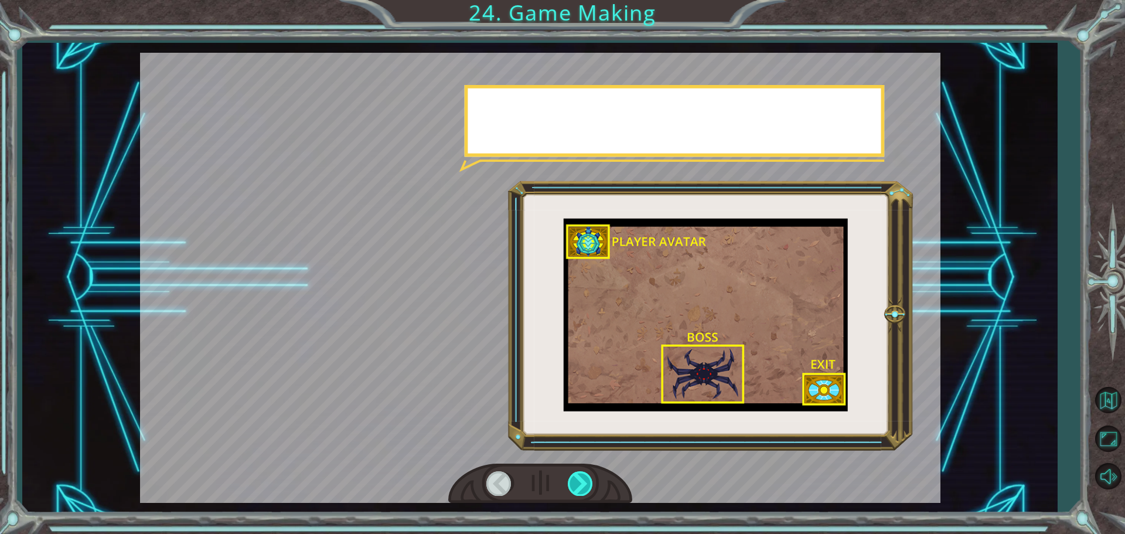
click at [592, 482] on div at bounding box center [581, 483] width 26 height 24
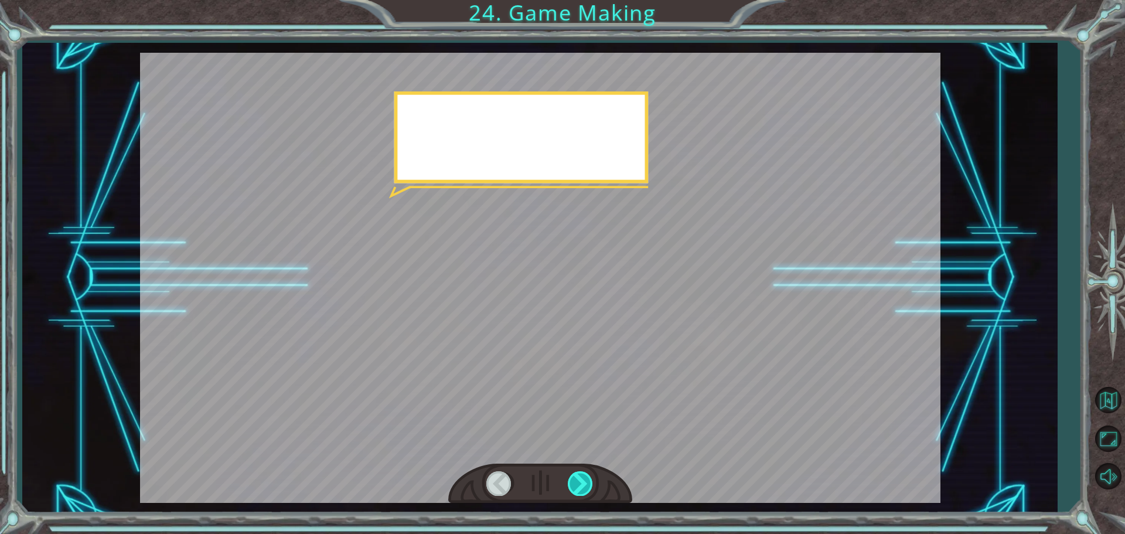
click at [592, 482] on div at bounding box center [581, 483] width 26 height 24
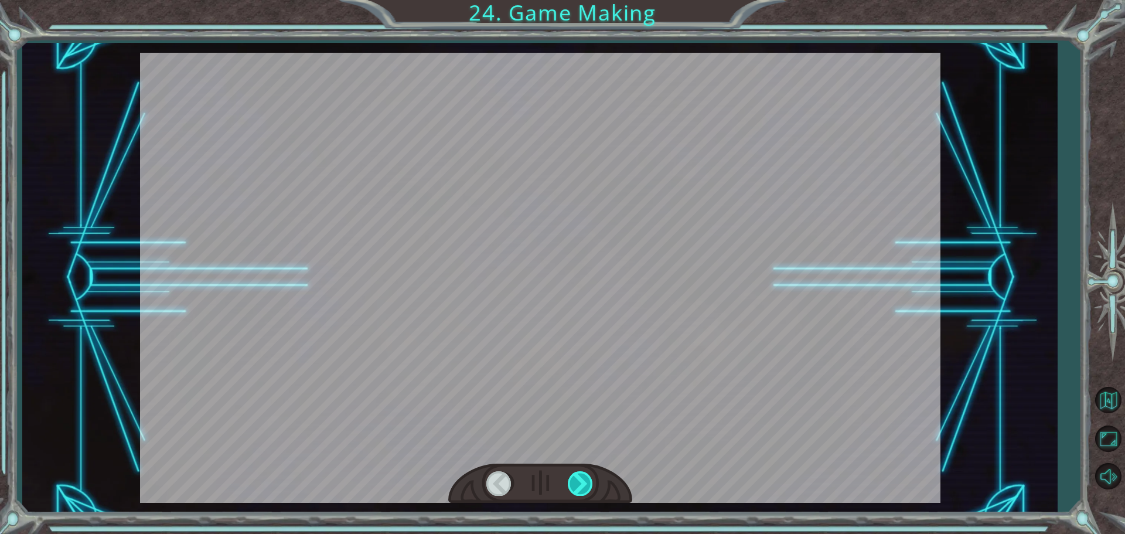
click at [592, 482] on div at bounding box center [581, 483] width 26 height 24
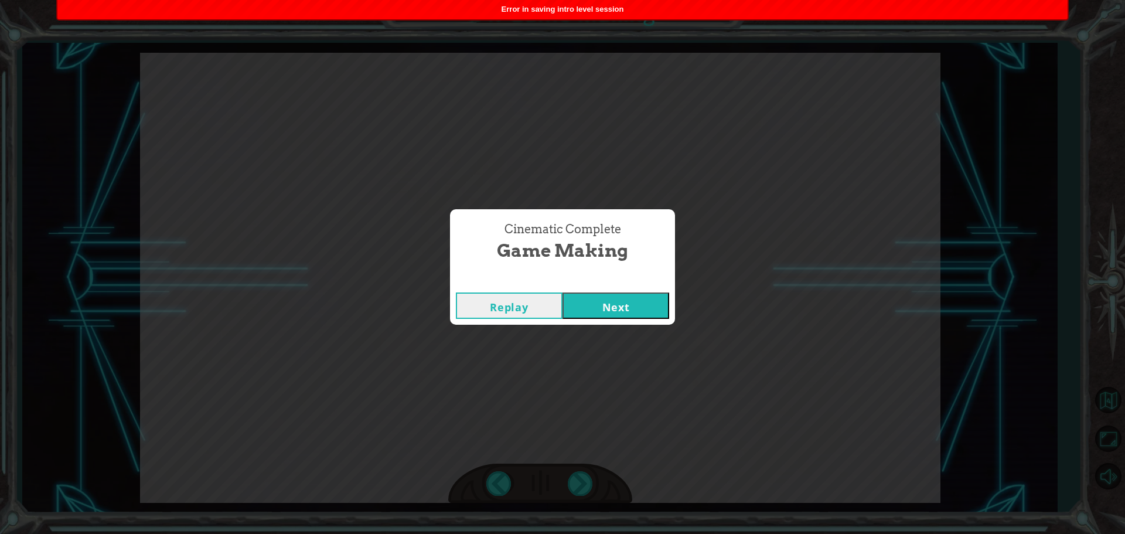
click at [608, 312] on button "Next" at bounding box center [615, 305] width 107 height 26
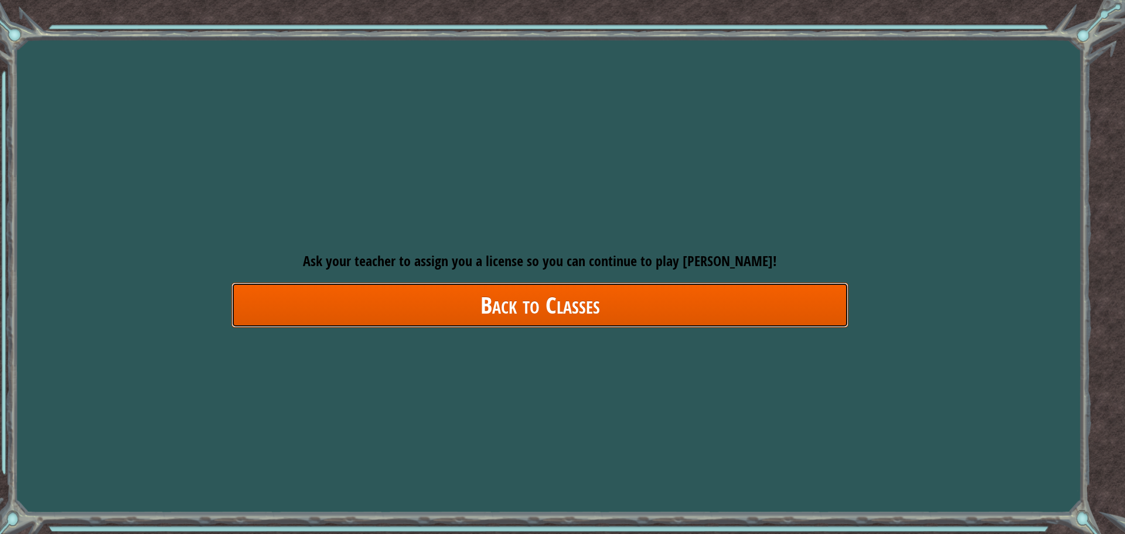
click at [608, 312] on link "Back to Classes" at bounding box center [539, 304] width 617 height 45
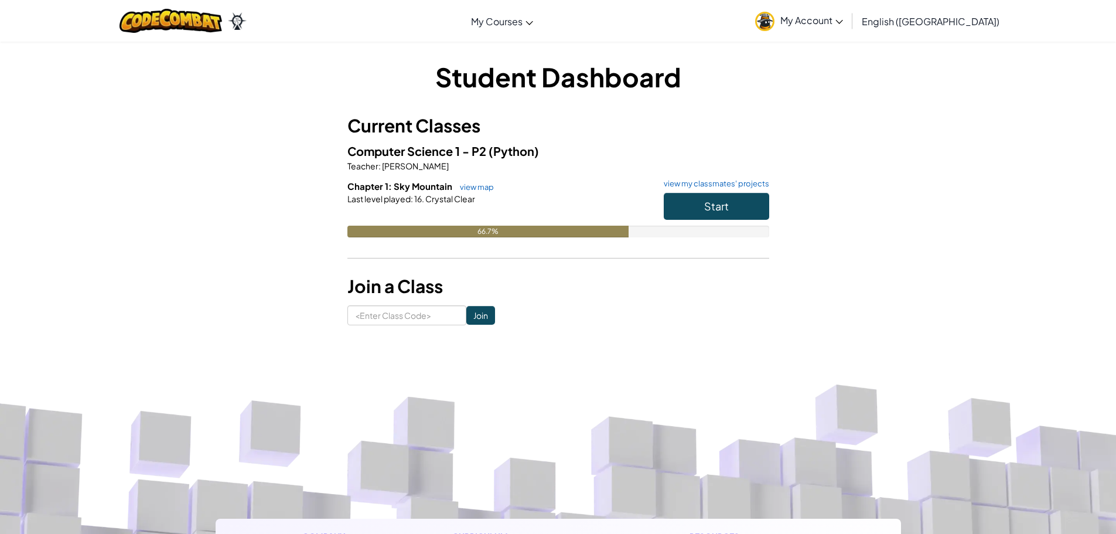
click at [775, 23] on img at bounding box center [764, 21] width 19 height 19
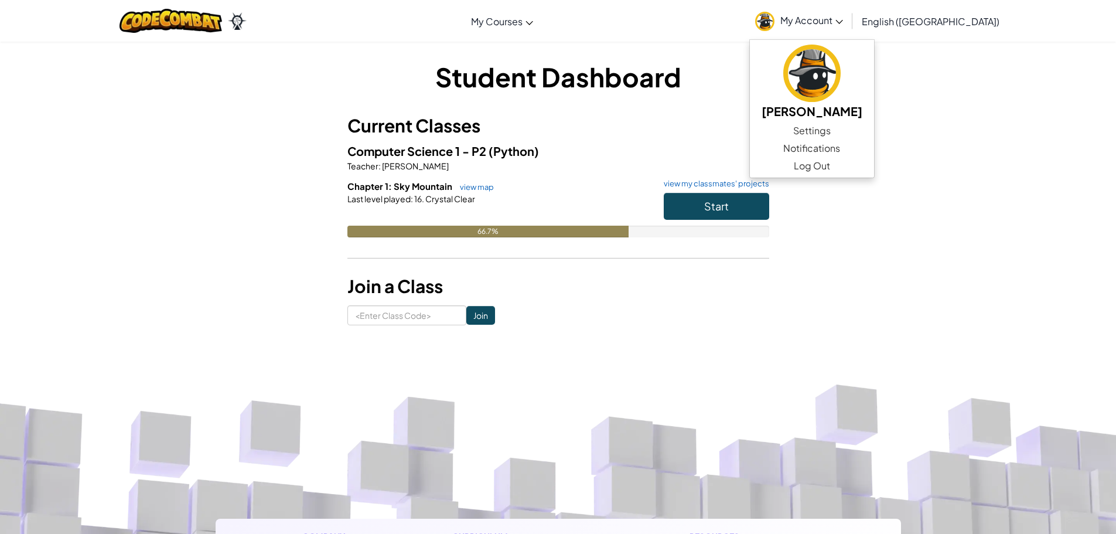
drag, startPoint x: 750, startPoint y: 35, endPoint x: 749, endPoint y: 55, distance: 20.0
click at [750, 41] on div "Toggle navigation My Courses Ozaria Classroom CodeCombat Classroom AI League Es…" at bounding box center [558, 21] width 1122 height 42
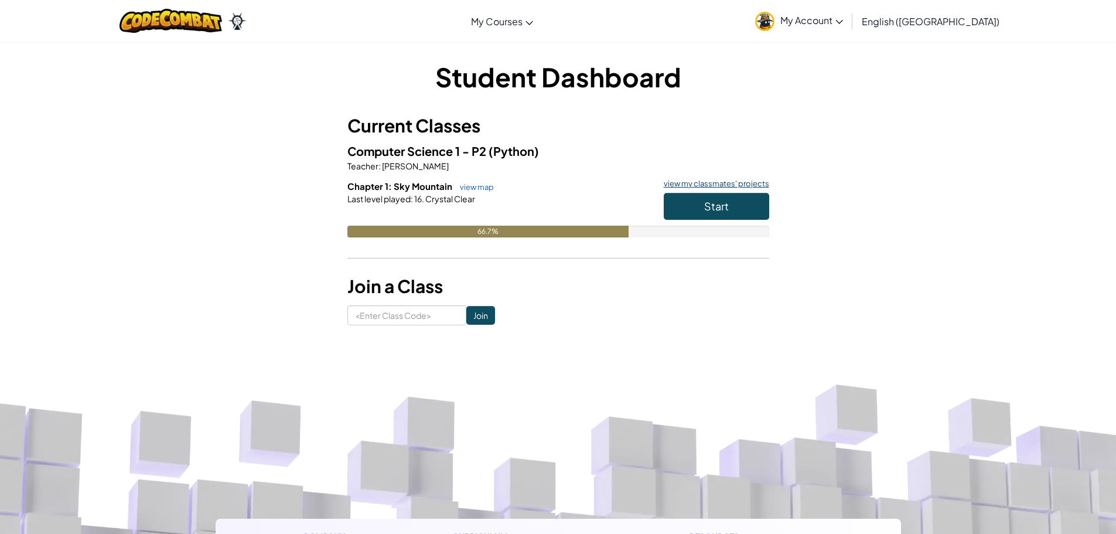
click at [719, 180] on link "view my classmates' projects" at bounding box center [713, 184] width 111 height 8
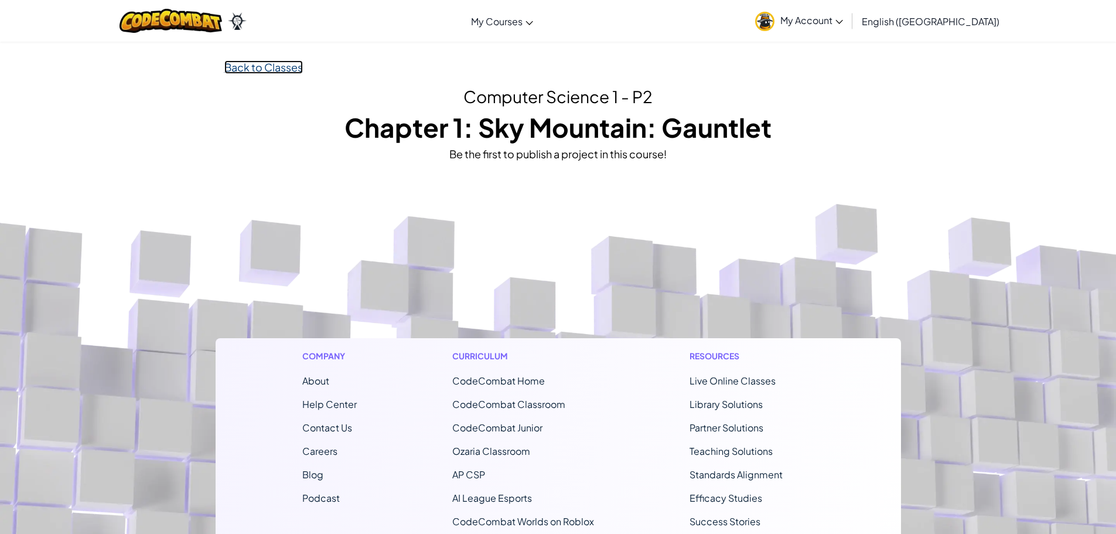
click at [267, 67] on link "Back to Classes" at bounding box center [263, 66] width 79 height 13
